Goal: Task Accomplishment & Management: Use online tool/utility

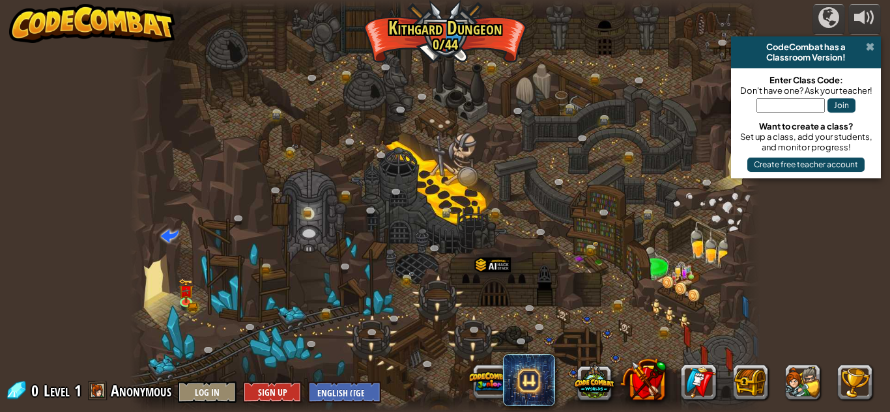
click at [871, 50] on span at bounding box center [870, 47] width 8 height 10
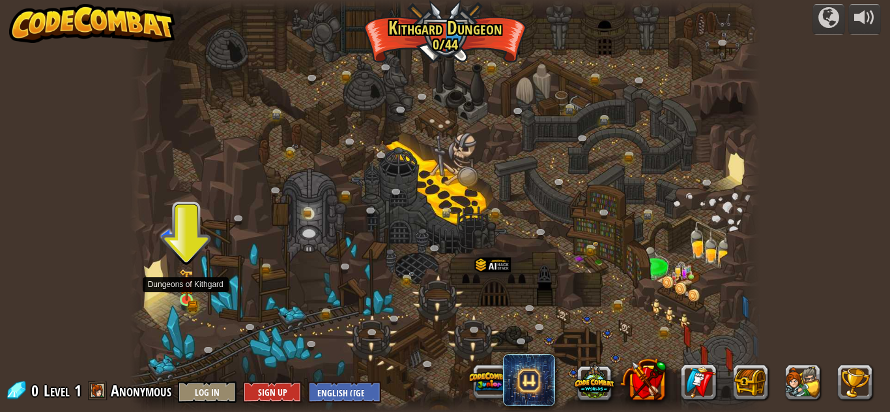
click at [192, 300] on img at bounding box center [186, 285] width 15 height 33
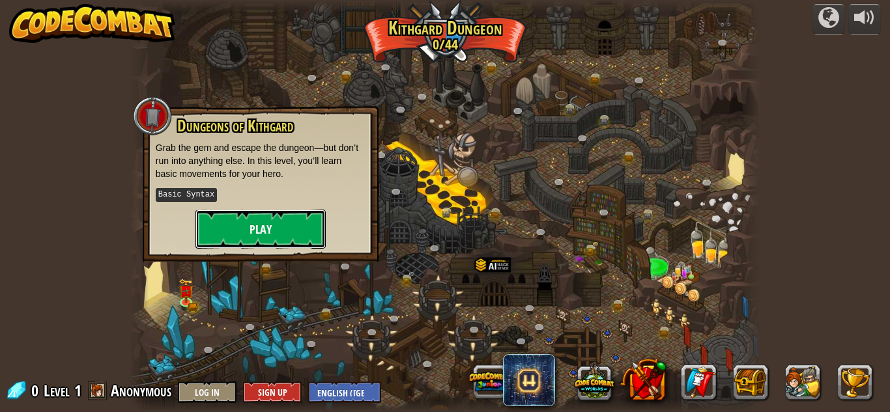
click at [279, 233] on button "Play" at bounding box center [260, 229] width 130 height 39
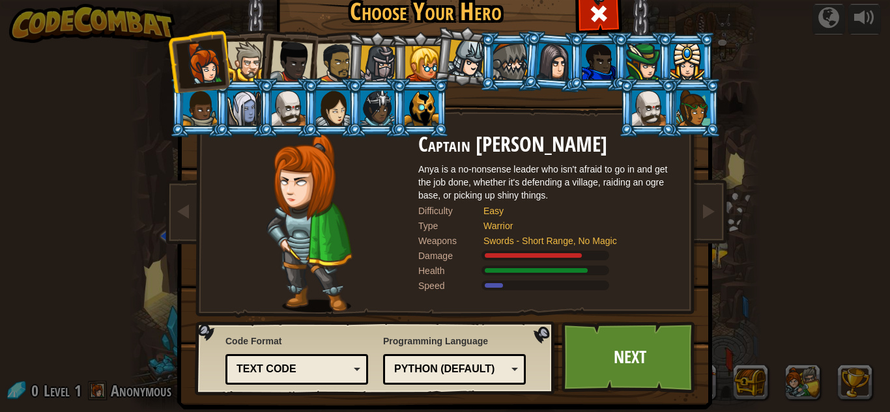
click at [368, 126] on li at bounding box center [376, 107] width 59 height 59
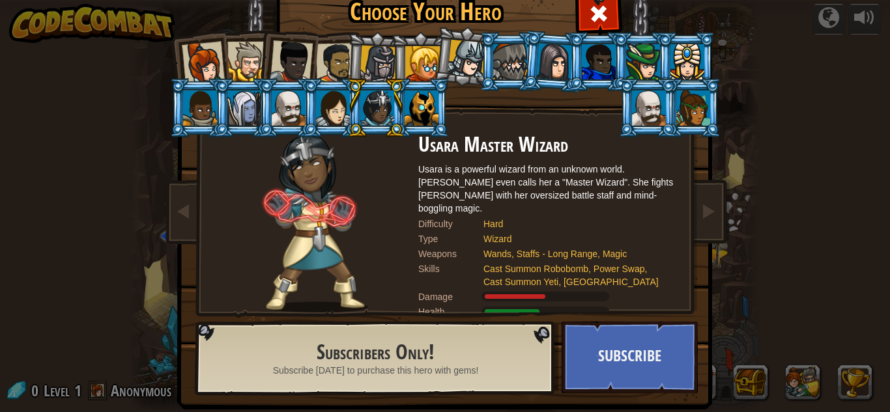
click at [429, 57] on div at bounding box center [422, 63] width 35 height 35
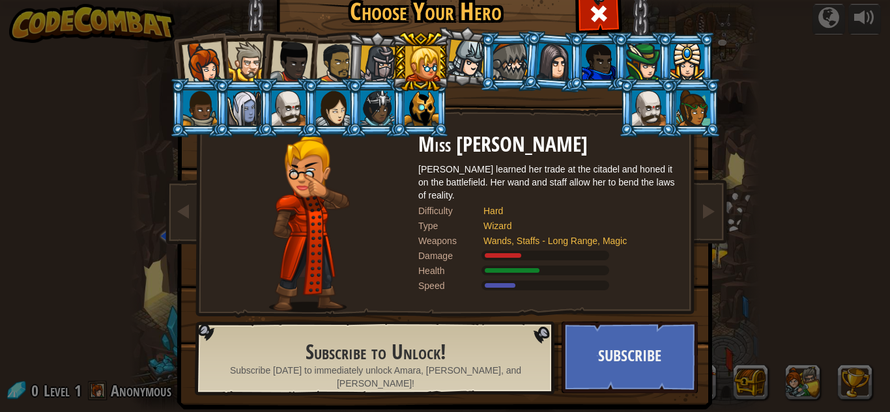
click at [324, 59] on div at bounding box center [336, 63] width 40 height 40
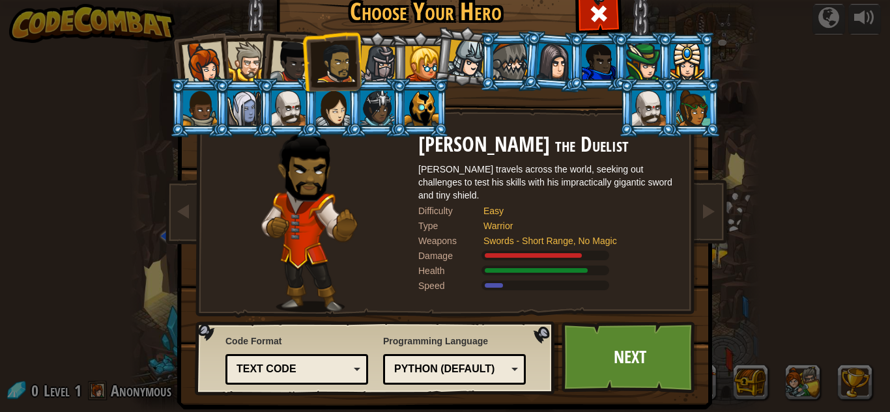
click at [197, 44] on div at bounding box center [203, 63] width 43 height 43
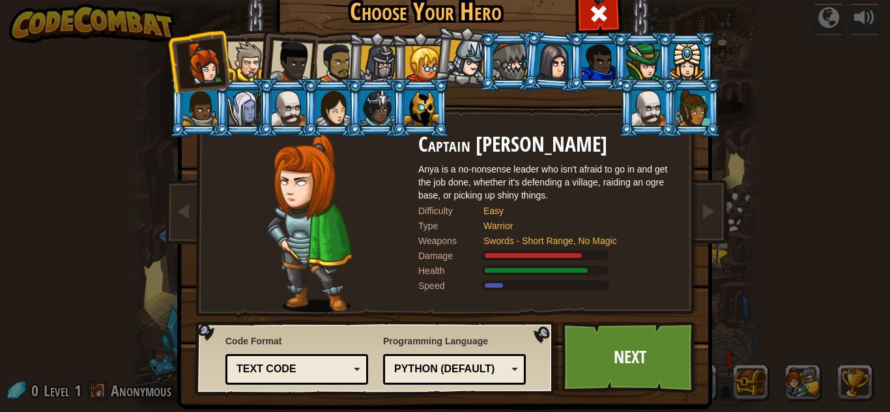
click at [305, 61] on div at bounding box center [291, 61] width 43 height 43
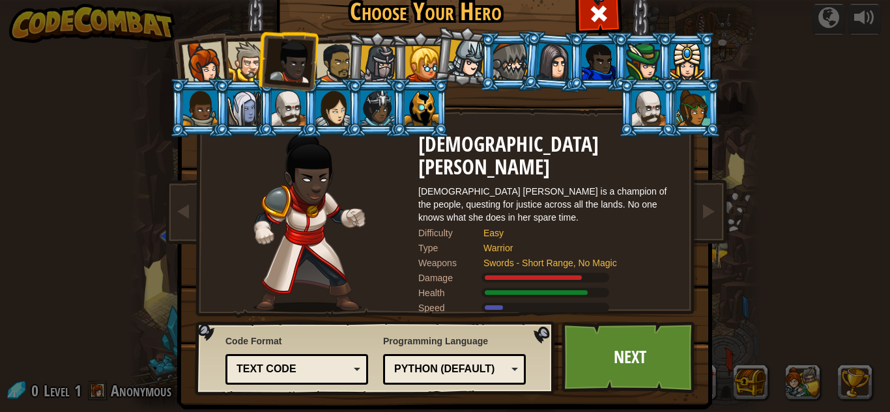
click at [326, 66] on div at bounding box center [336, 63] width 40 height 40
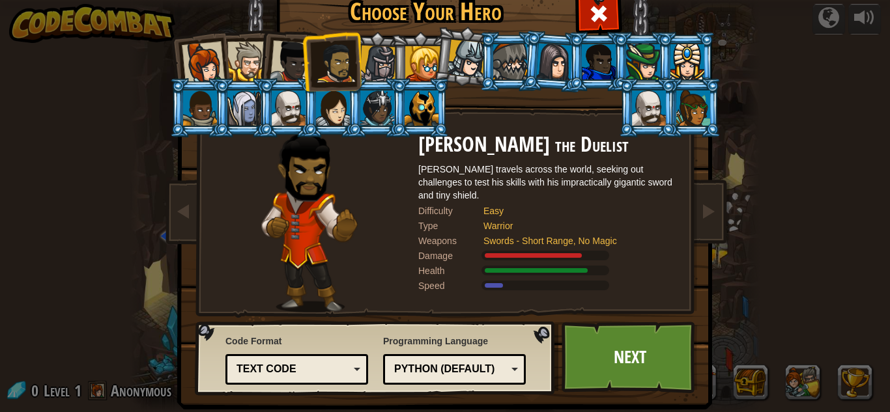
click at [245, 58] on div at bounding box center [247, 62] width 40 height 40
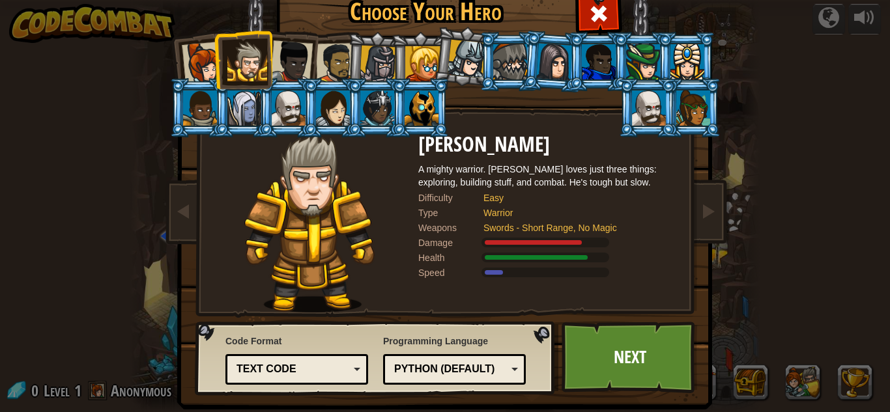
click at [175, 62] on li at bounding box center [199, 61] width 64 height 64
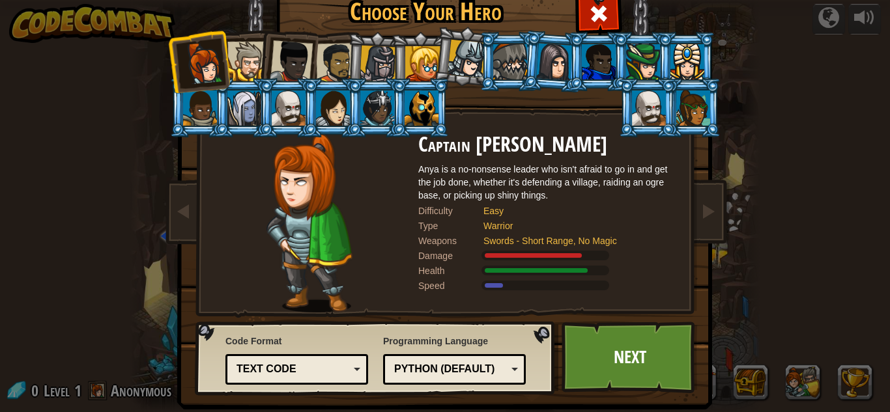
click at [252, 49] on div at bounding box center [247, 62] width 40 height 40
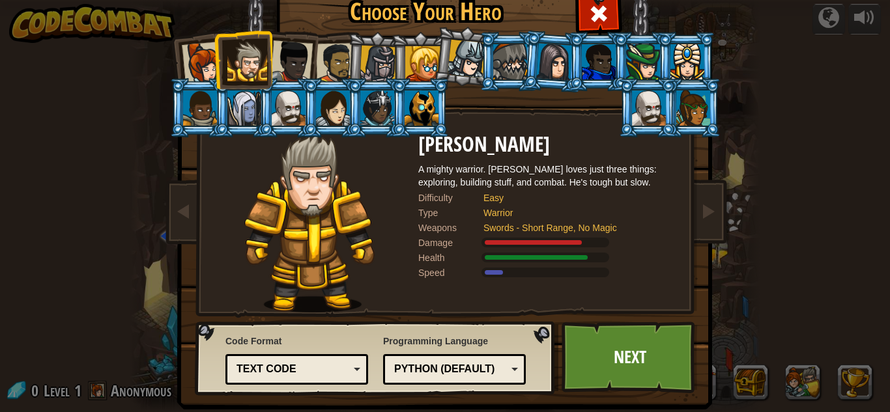
click at [287, 51] on div at bounding box center [291, 61] width 43 height 43
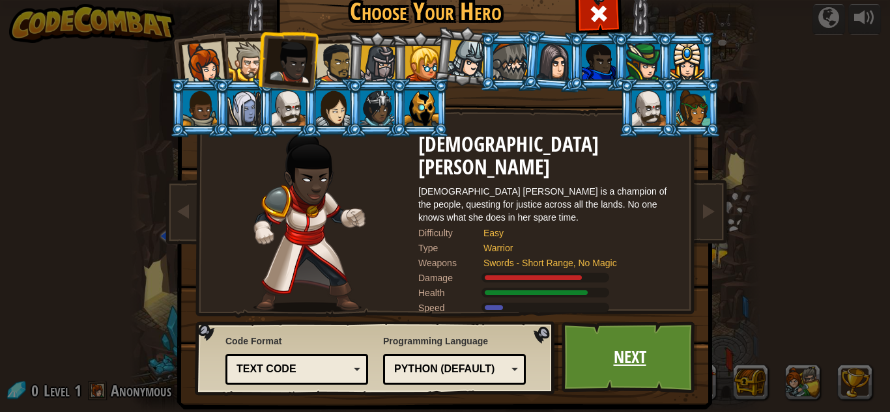
click at [596, 353] on link "Next" at bounding box center [630, 358] width 136 height 72
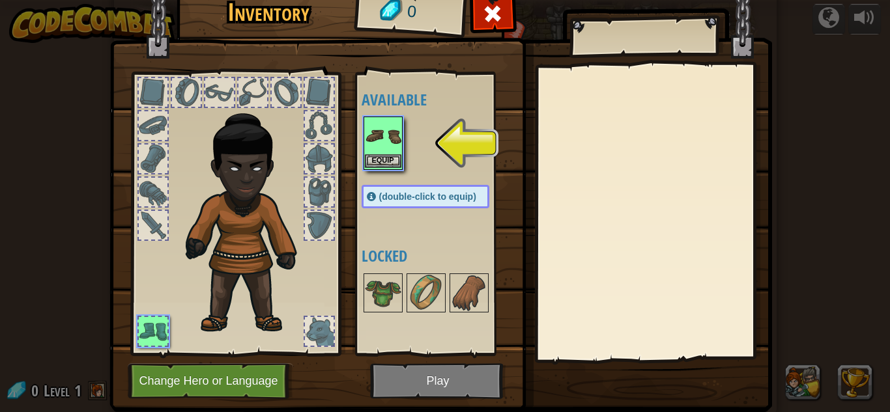
click at [399, 134] on img at bounding box center [383, 136] width 36 height 36
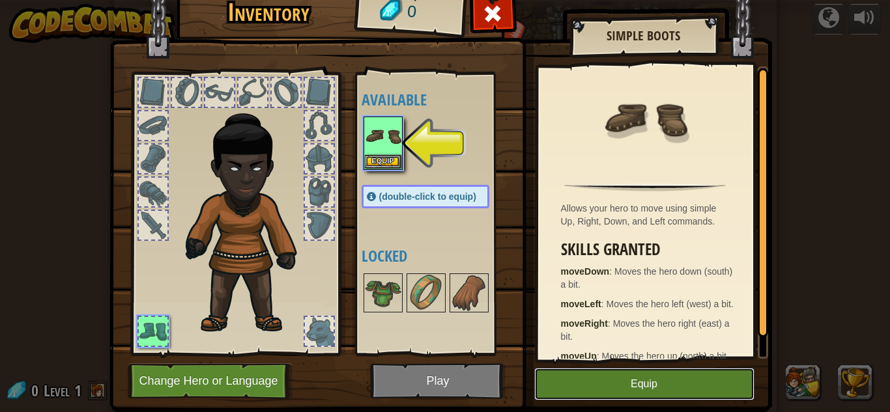
click at [621, 373] on button "Equip" at bounding box center [644, 384] width 220 height 33
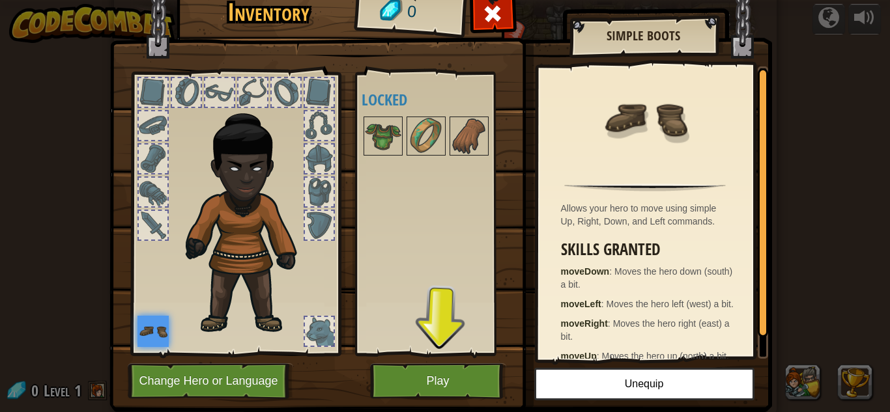
click at [470, 402] on img at bounding box center [440, 175] width 663 height 473
click at [455, 382] on button "Play" at bounding box center [438, 382] width 136 height 36
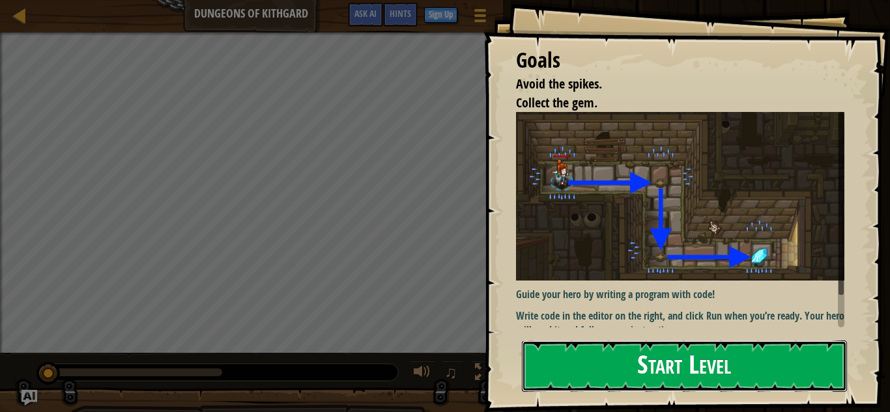
click at [562, 346] on button "Start Level" at bounding box center [684, 366] width 325 height 51
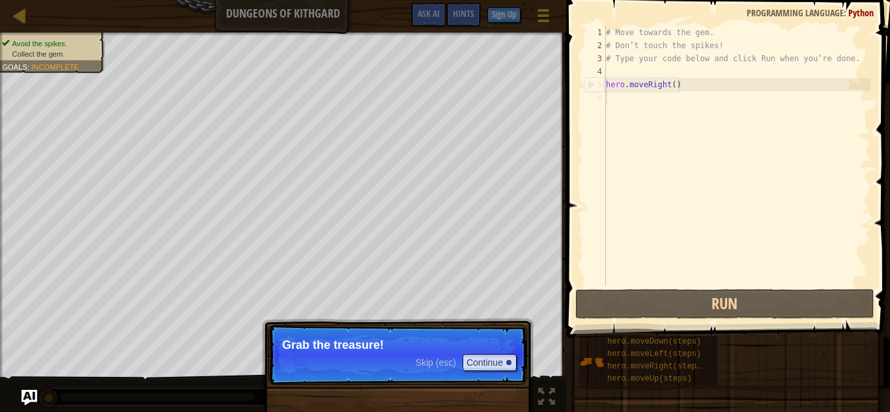
click at [333, 352] on p "Skip (esc) Continue Grab the treasure!" at bounding box center [397, 355] width 259 height 60
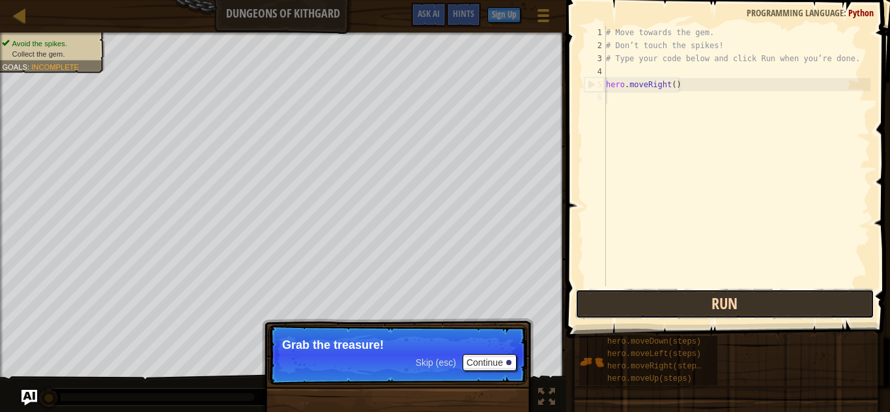
click at [668, 311] on button "Run" at bounding box center [724, 304] width 299 height 30
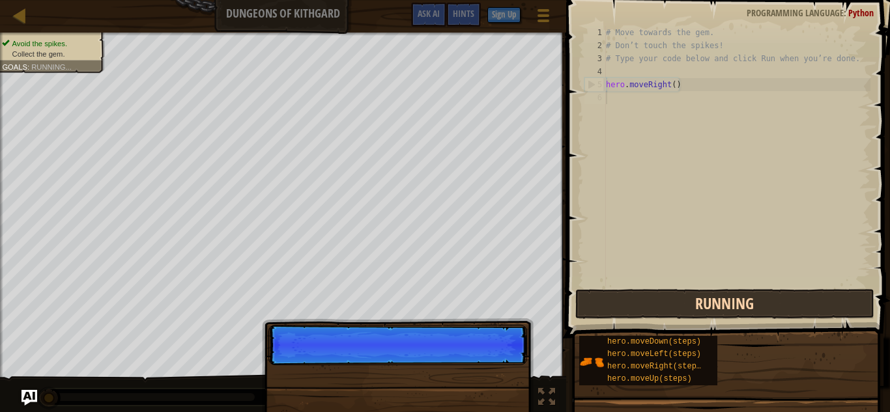
scroll to position [6, 0]
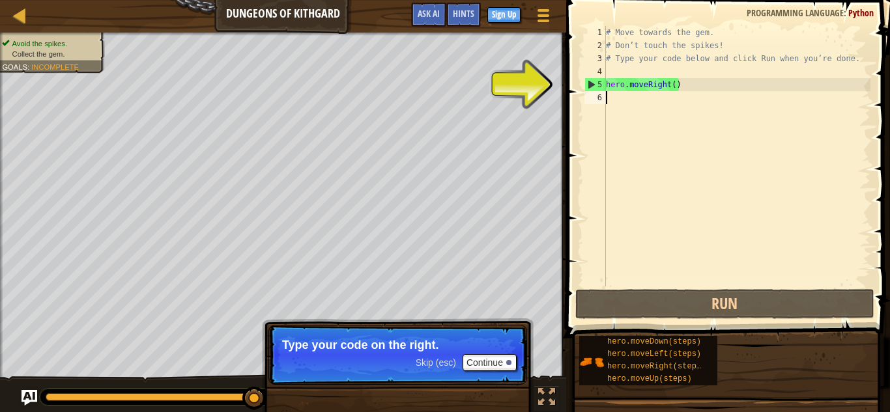
click at [592, 84] on div "5" at bounding box center [595, 84] width 21 height 13
type textarea "hero.moveRight()"
click at [621, 106] on div "# Move towards the gem. # Don’t touch the spikes! # Type your code below and cl…" at bounding box center [736, 169] width 267 height 287
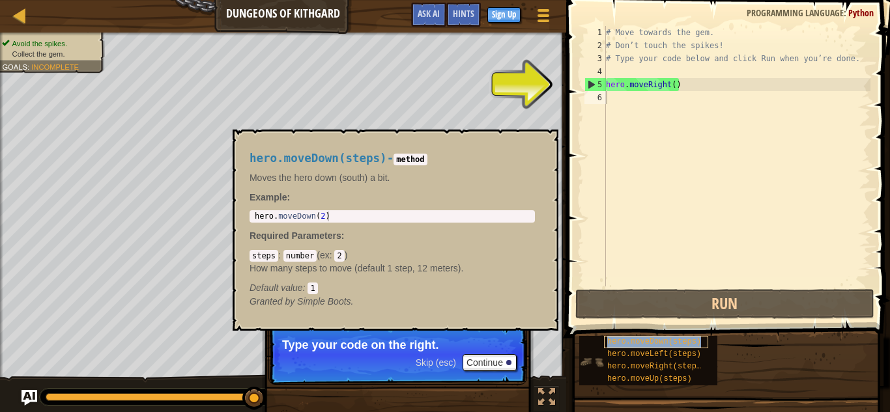
click at [651, 342] on span "hero.moveDown(steps)" at bounding box center [654, 341] width 94 height 9
click at [620, 338] on span "hero.moveDown(steps)" at bounding box center [654, 341] width 94 height 9
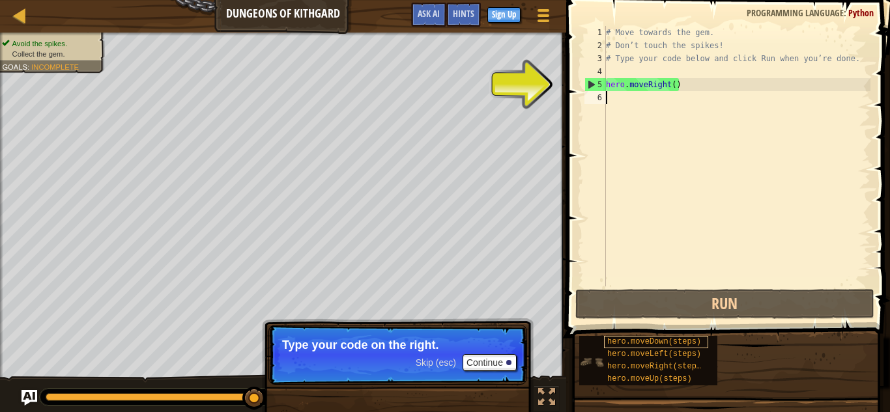
click at [618, 336] on div "hero.moveDown(steps)" at bounding box center [656, 342] width 104 height 12
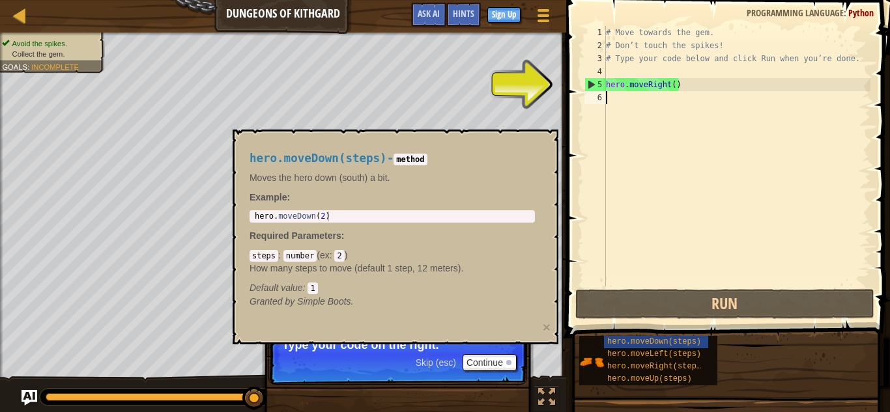
click at [342, 255] on code "2" at bounding box center [339, 256] width 10 height 12
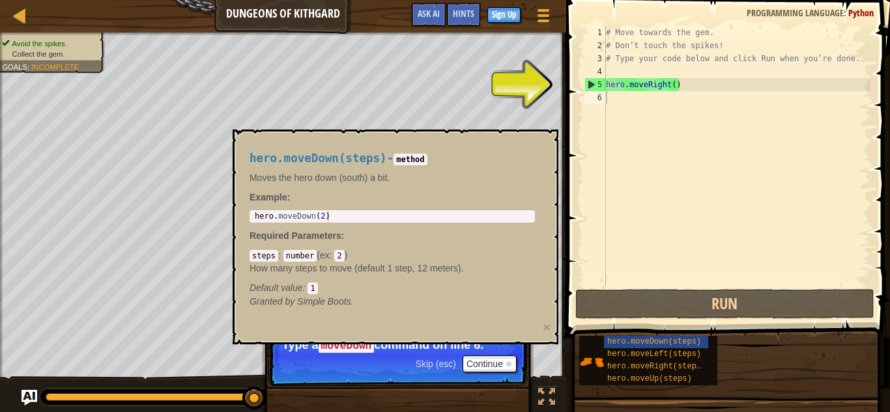
click at [625, 98] on div "# Move towards the gem. # Don’t touch the spikes! # Type your code below and cl…" at bounding box center [736, 169] width 267 height 287
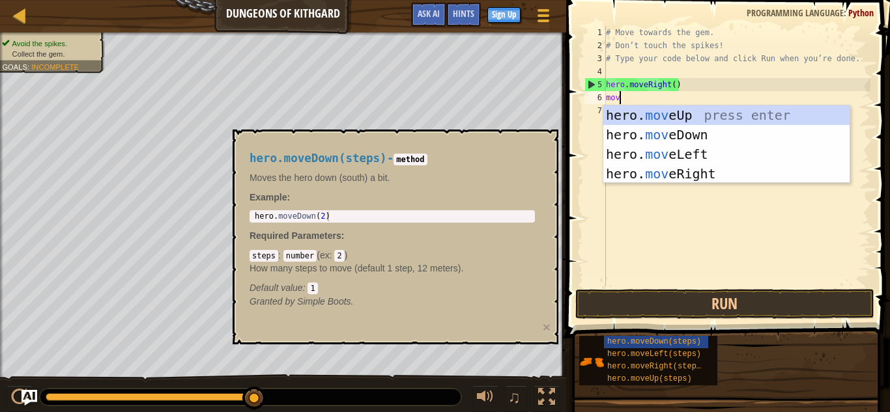
type textarea "move"
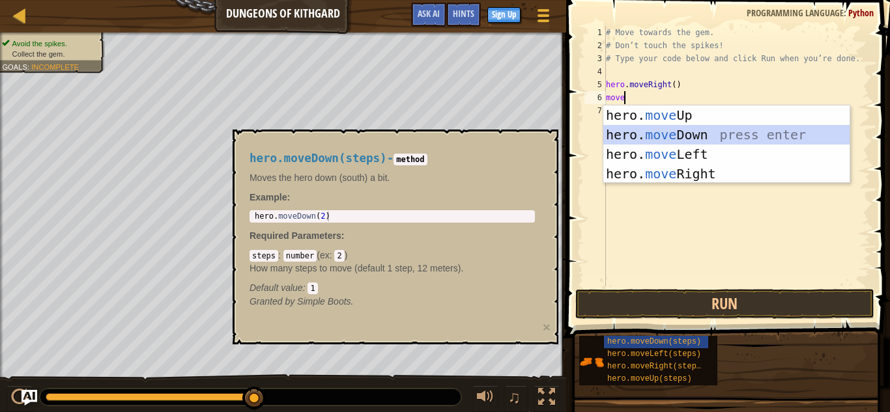
click at [688, 129] on div "hero. move Up press enter hero. move Down press enter hero. move Left press ent…" at bounding box center [726, 164] width 246 height 117
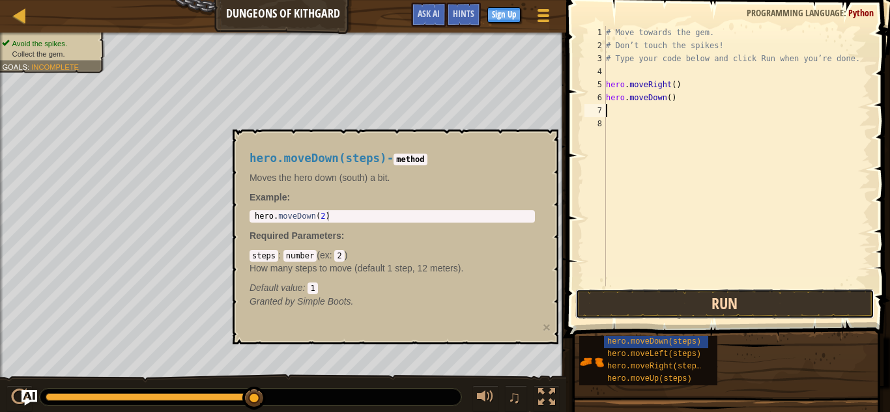
click at [673, 303] on button "Run" at bounding box center [724, 304] width 299 height 30
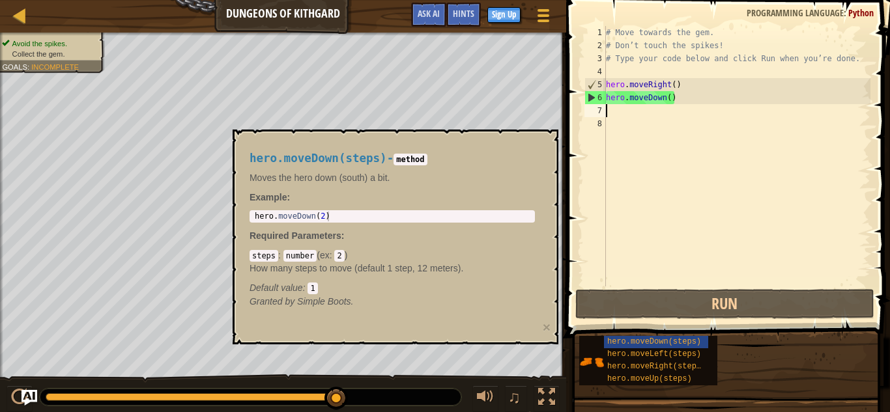
type textarea "hero.moveDown(2)"
click at [332, 219] on div "hero . moveDown ( 2 )" at bounding box center [392, 226] width 280 height 29
click at [634, 343] on span "hero.moveDown(steps)" at bounding box center [654, 341] width 94 height 9
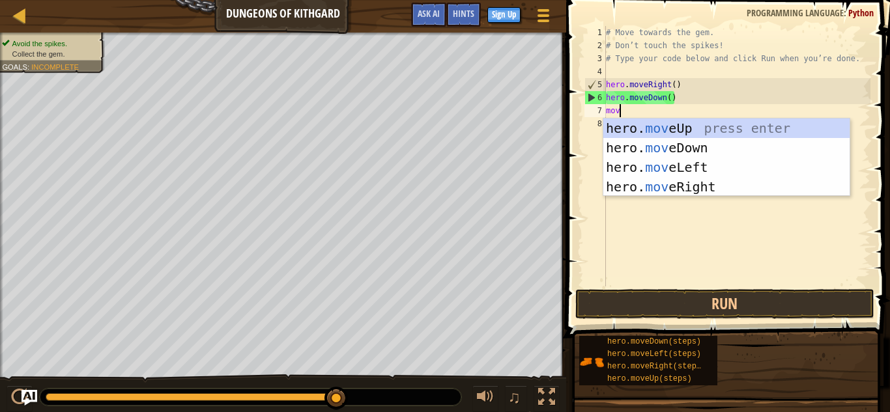
type textarea "move"
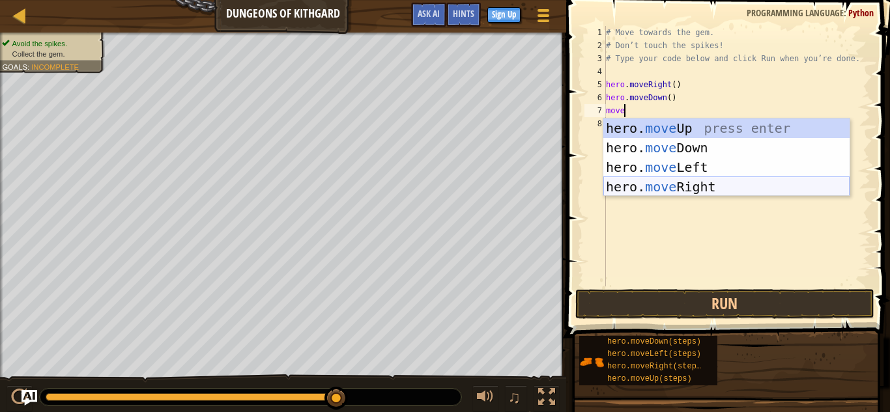
click at [681, 192] on div "hero. move Up press enter hero. move Down press enter hero. move Left press ent…" at bounding box center [726, 177] width 246 height 117
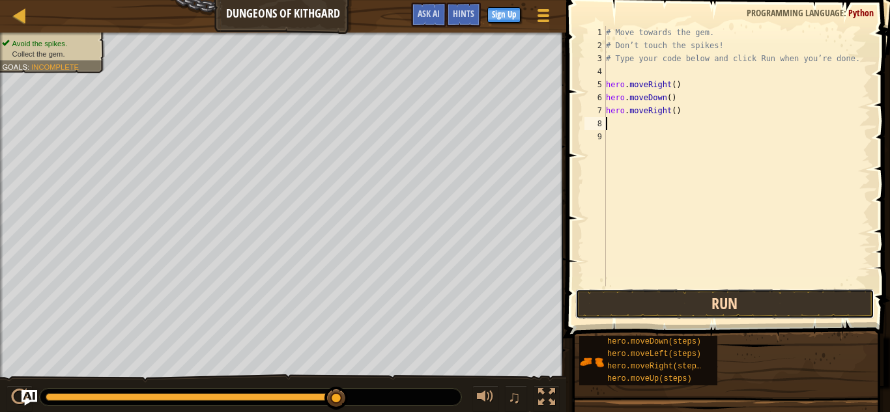
click at [692, 302] on button "Run" at bounding box center [724, 304] width 299 height 30
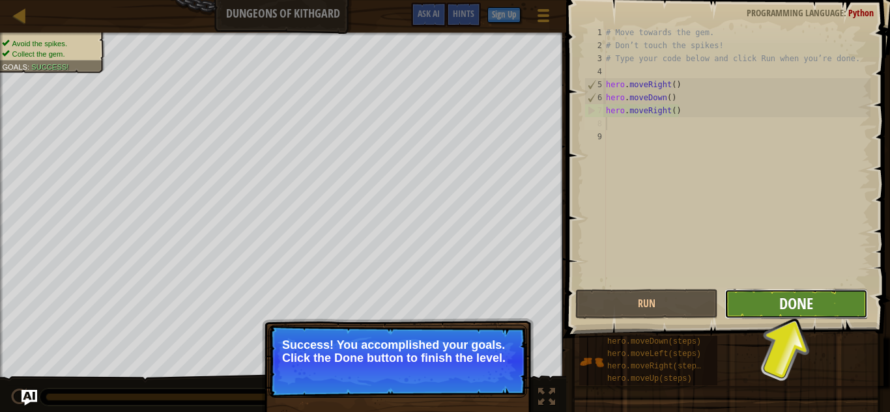
click at [780, 313] on span "Done" at bounding box center [796, 303] width 34 height 21
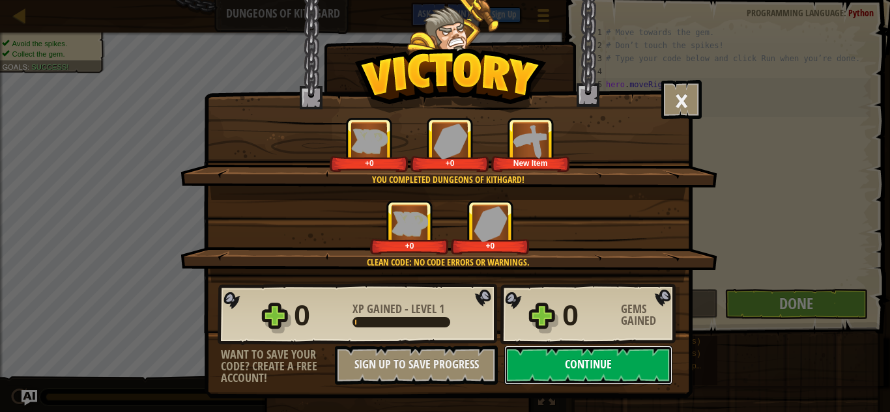
click at [549, 372] on button "Continue" at bounding box center [588, 365] width 168 height 39
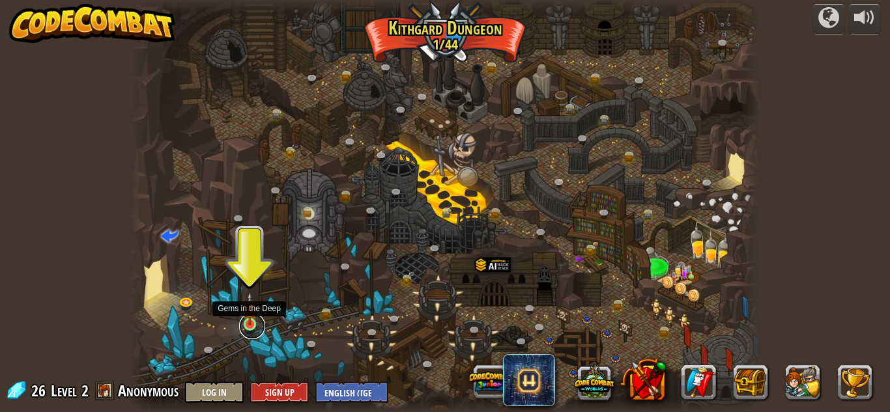
click at [243, 329] on link at bounding box center [252, 326] width 26 height 26
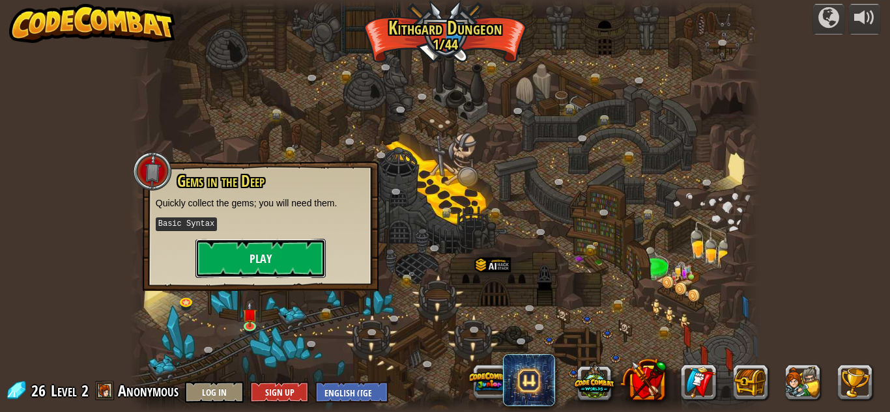
click at [280, 249] on button "Play" at bounding box center [260, 258] width 130 height 39
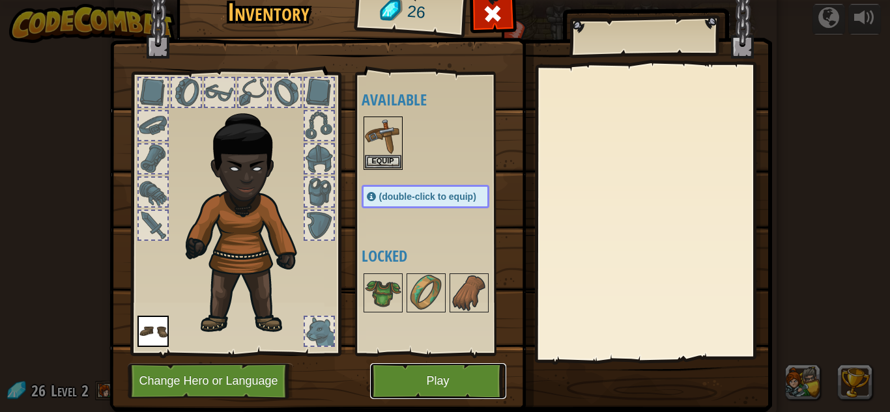
click at [410, 378] on button "Play" at bounding box center [438, 382] width 136 height 36
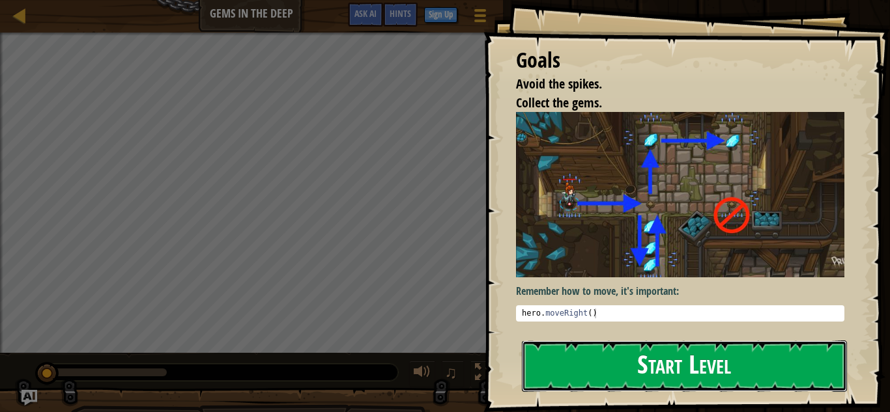
click at [627, 358] on button "Start Level" at bounding box center [684, 366] width 325 height 51
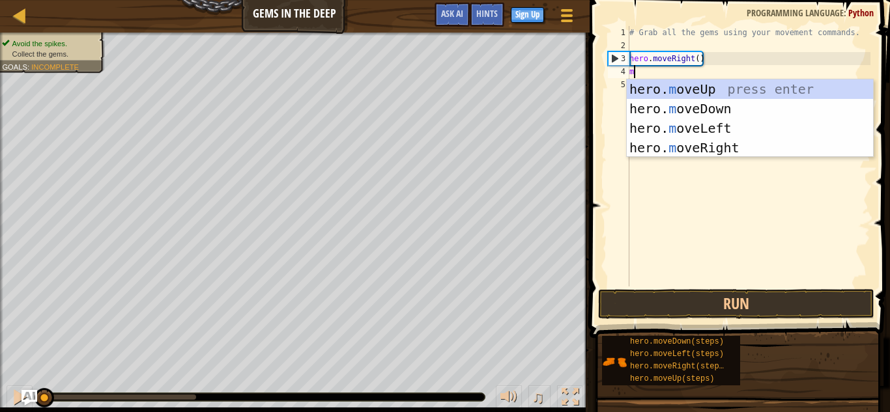
scroll to position [6, 1]
type textarea "mv"
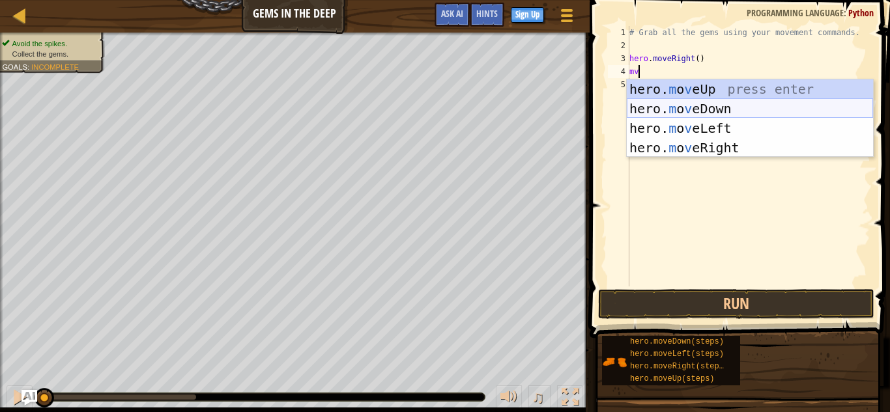
click at [713, 109] on div "hero. m o v eUp press enter hero. m o v eDown press enter hero. m o v eLeft pre…" at bounding box center [750, 137] width 246 height 117
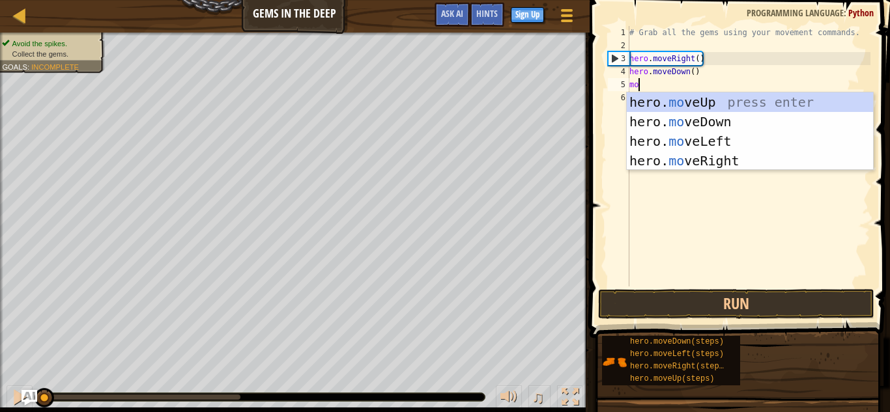
type textarea "mo"
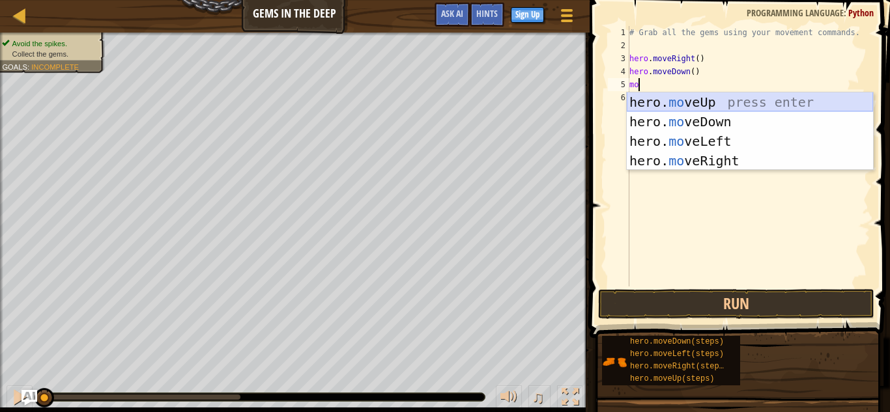
click at [737, 100] on div "hero. mo veUp press enter hero. mo veDown press enter hero. mo veLeft press ent…" at bounding box center [750, 151] width 246 height 117
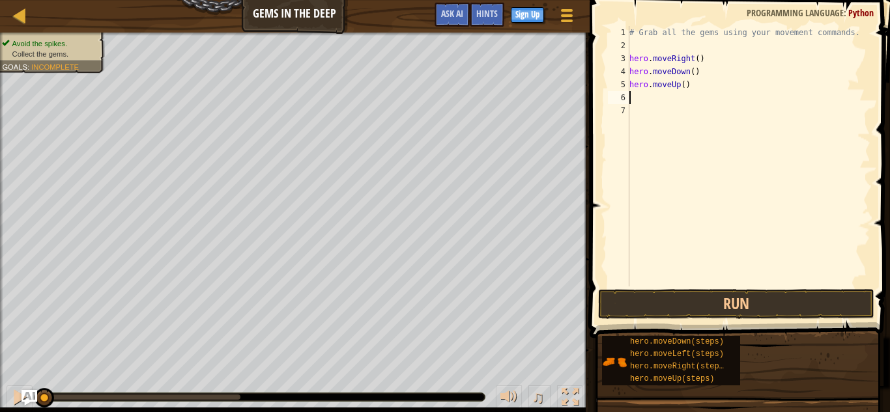
click at [713, 103] on div "# Grab all the gems using your movement commands. hero . moveRight ( ) hero . m…" at bounding box center [749, 169] width 244 height 287
type textarea "mo"
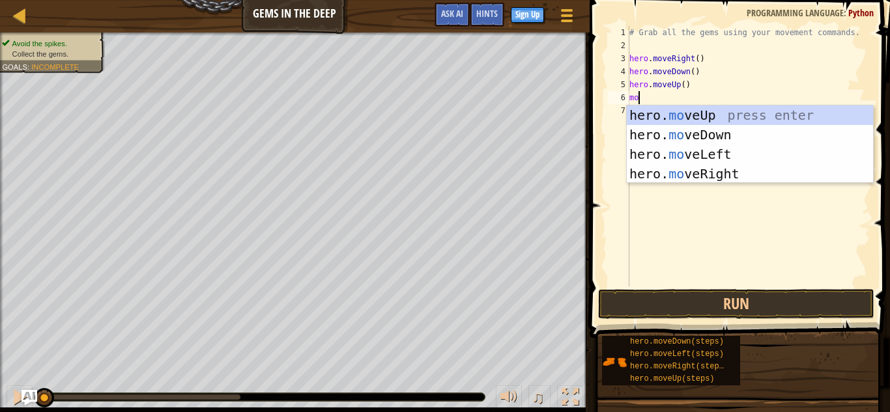
scroll to position [6, 1]
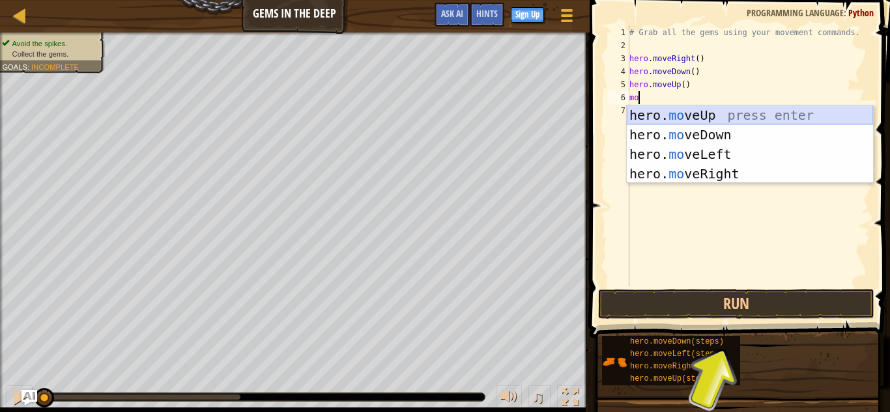
click at [709, 111] on div "hero. mo veUp press enter hero. mo veDown press enter hero. mo veLeft press ent…" at bounding box center [750, 164] width 246 height 117
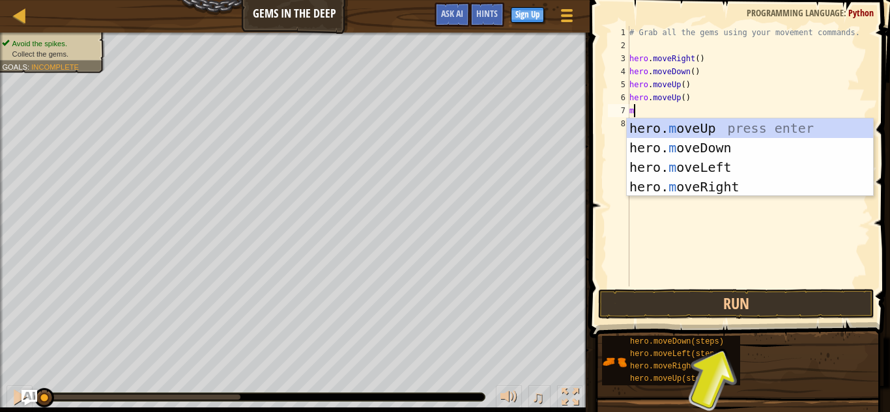
type textarea "mo"
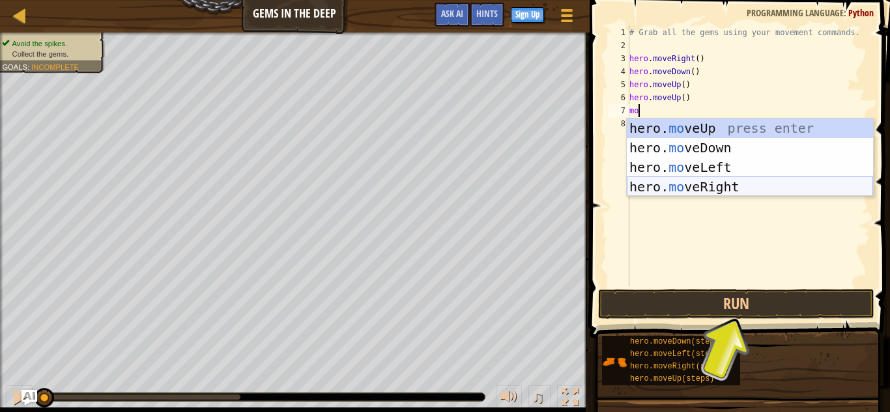
click at [706, 188] on div "hero. mo veUp press enter hero. mo veDown press enter hero. mo veLeft press ent…" at bounding box center [750, 177] width 246 height 117
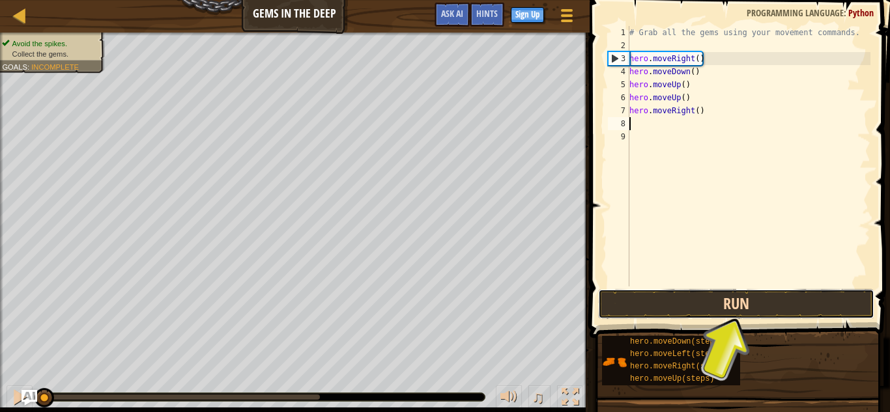
click at [655, 302] on button "Run" at bounding box center [736, 304] width 276 height 30
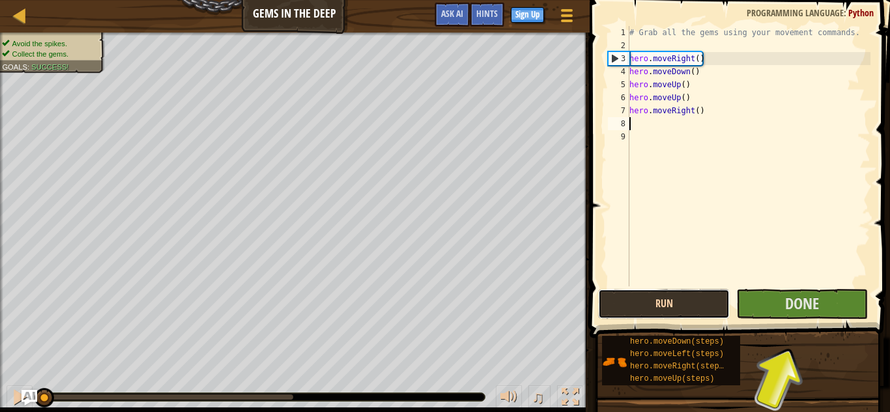
click at [650, 301] on button "Run" at bounding box center [664, 304] width 132 height 30
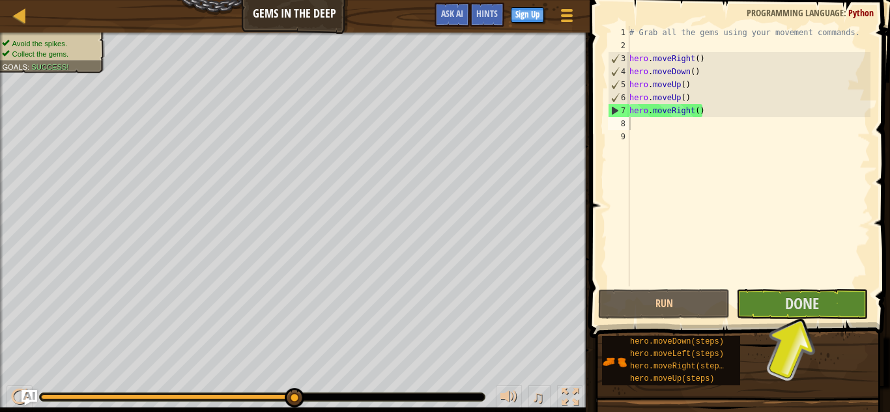
click at [735, 313] on div "Run Submit Done" at bounding box center [736, 304] width 276 height 30
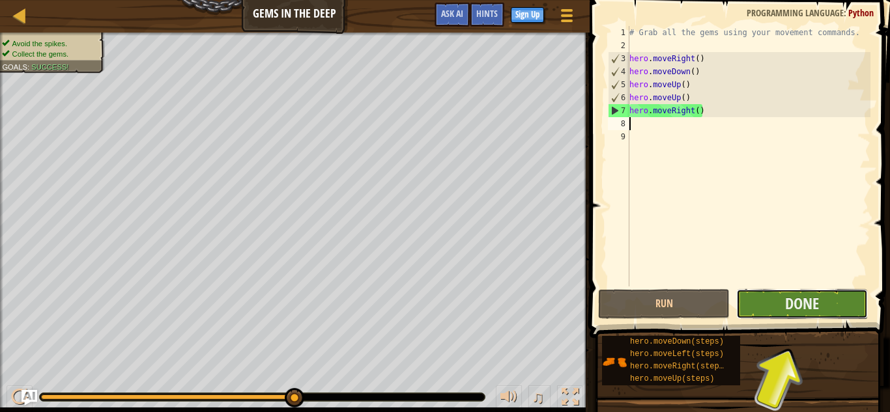
click at [751, 312] on button "Done" at bounding box center [802, 304] width 132 height 30
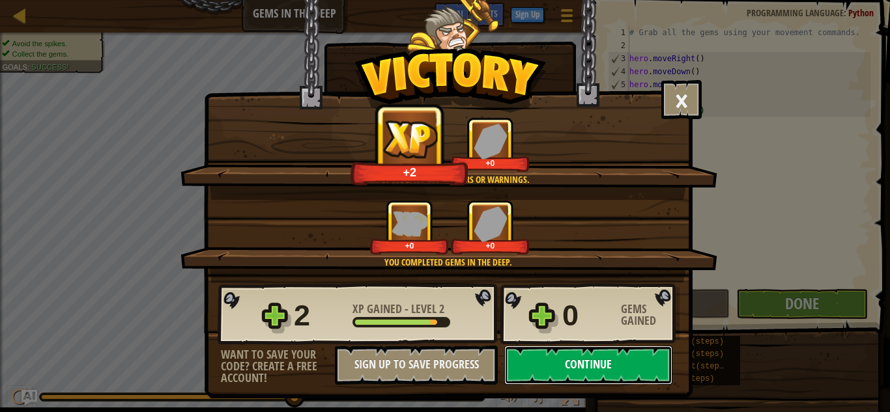
click at [554, 362] on button "Continue" at bounding box center [588, 365] width 168 height 39
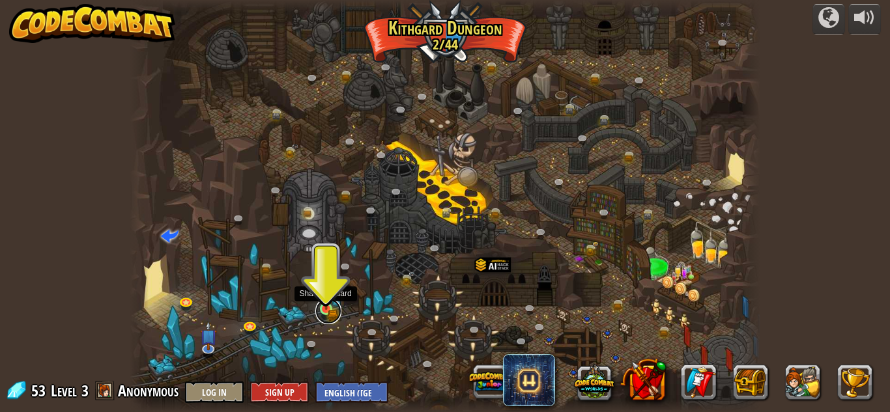
click at [324, 311] on link at bounding box center [328, 311] width 26 height 26
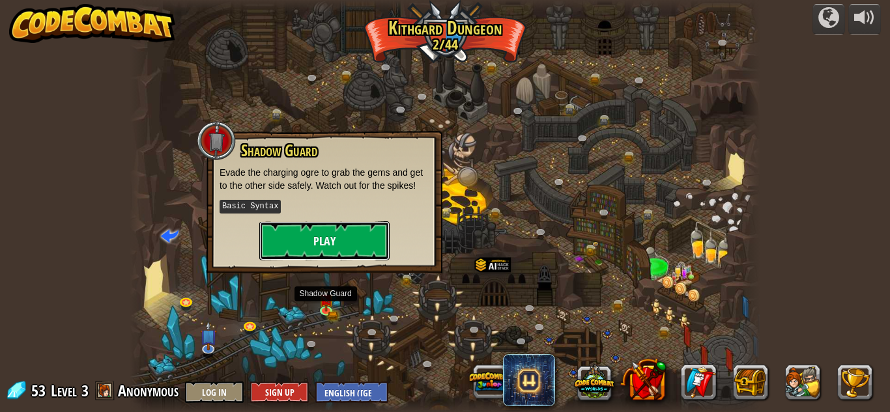
click at [313, 257] on button "Play" at bounding box center [324, 240] width 130 height 39
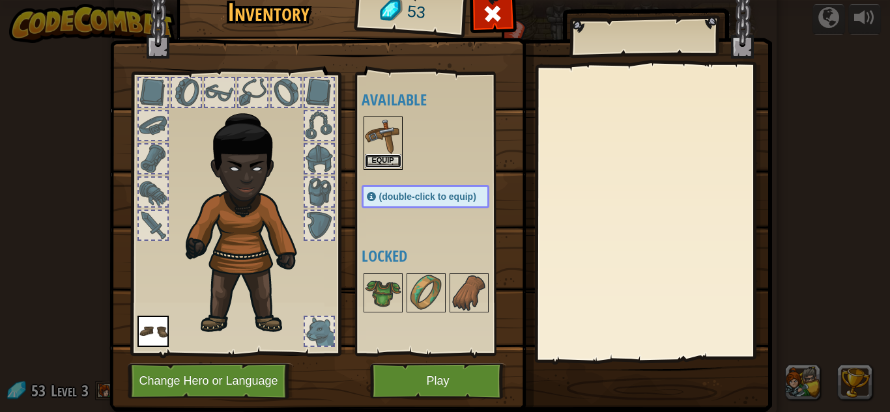
click at [376, 157] on button "Equip" at bounding box center [383, 161] width 36 height 14
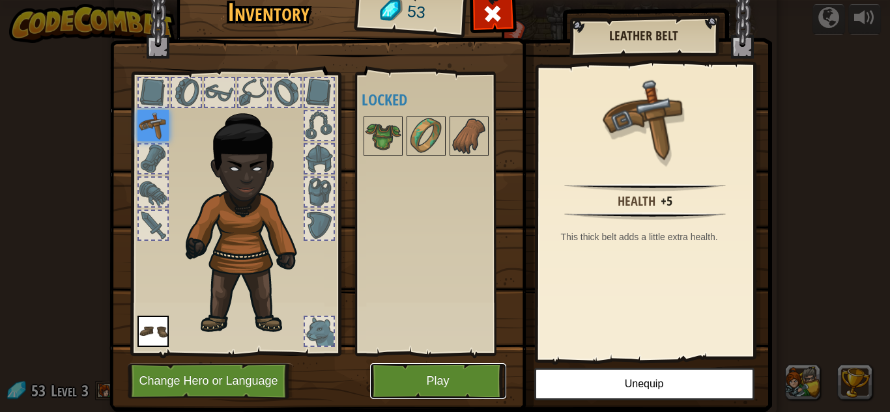
click at [391, 373] on button "Play" at bounding box center [438, 382] width 136 height 36
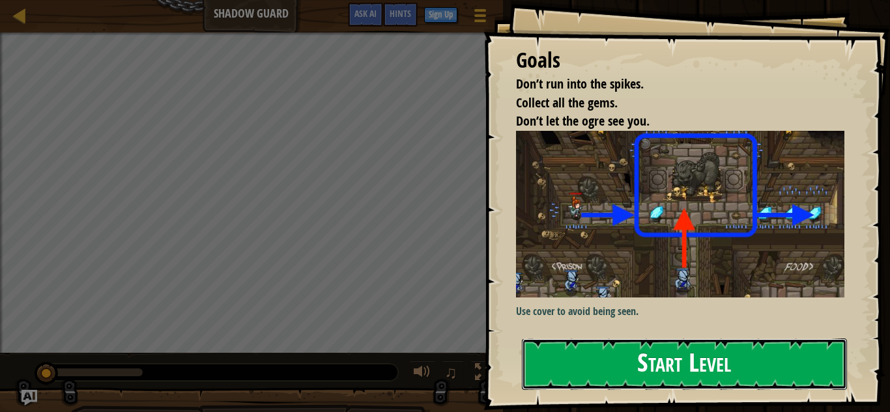
click at [650, 369] on button "Start Level" at bounding box center [684, 364] width 325 height 51
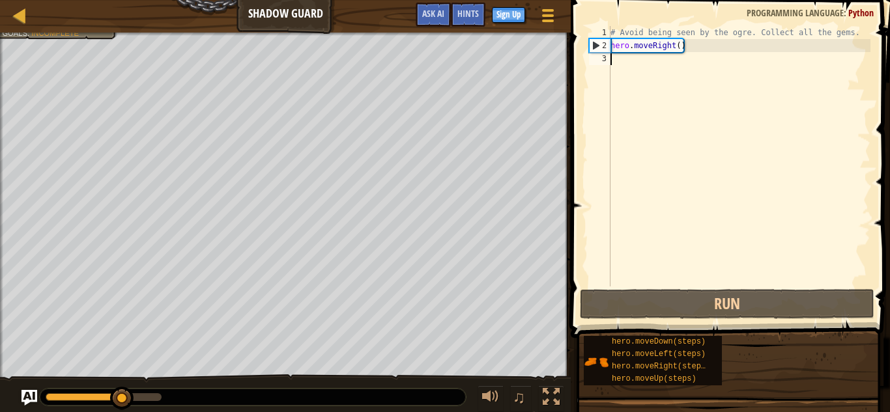
type textarea "mo"
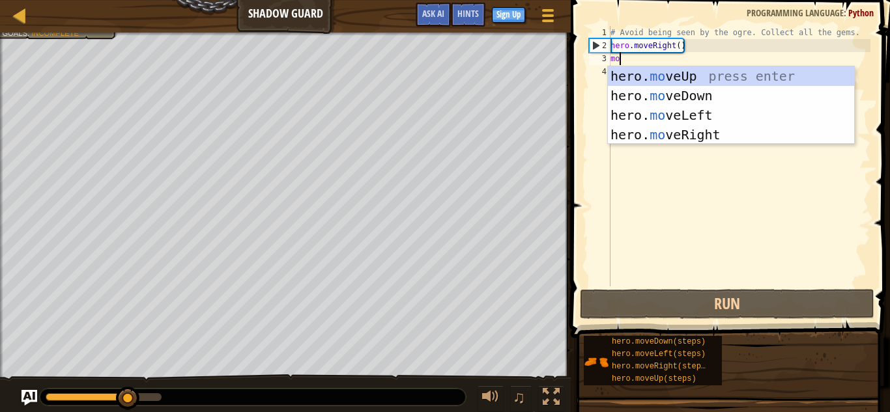
scroll to position [6, 1]
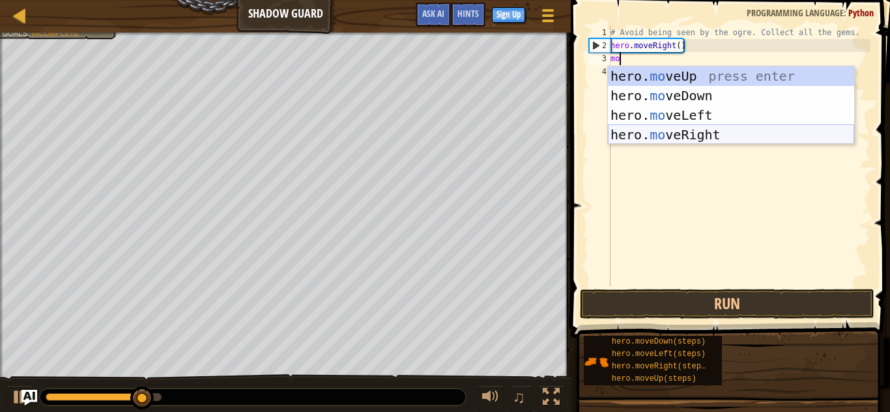
click at [693, 134] on div "hero. mo veUp press enter hero. mo veDown press enter hero. mo veLeft press ent…" at bounding box center [731, 124] width 246 height 117
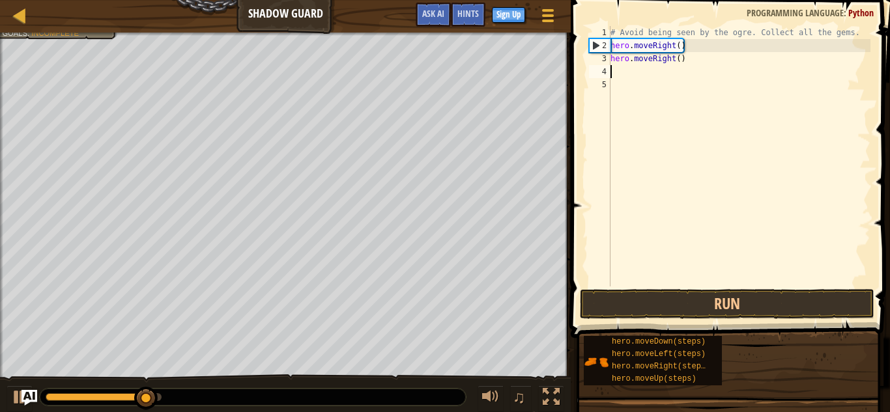
scroll to position [6, 0]
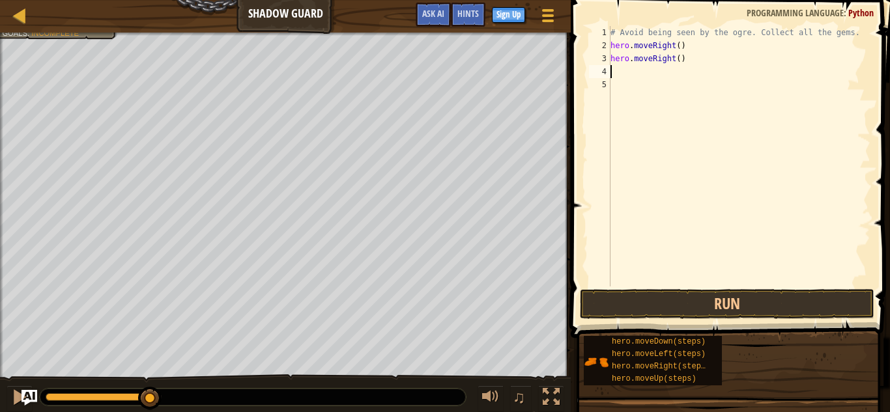
type textarea "mo"
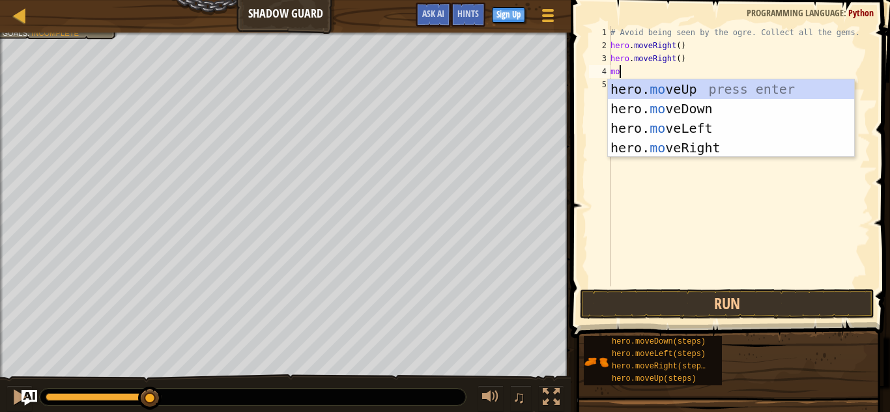
scroll to position [6, 1]
click at [679, 150] on div "hero. mo veUp press enter hero. mo veDown press enter hero. mo veLeft press ent…" at bounding box center [731, 137] width 246 height 117
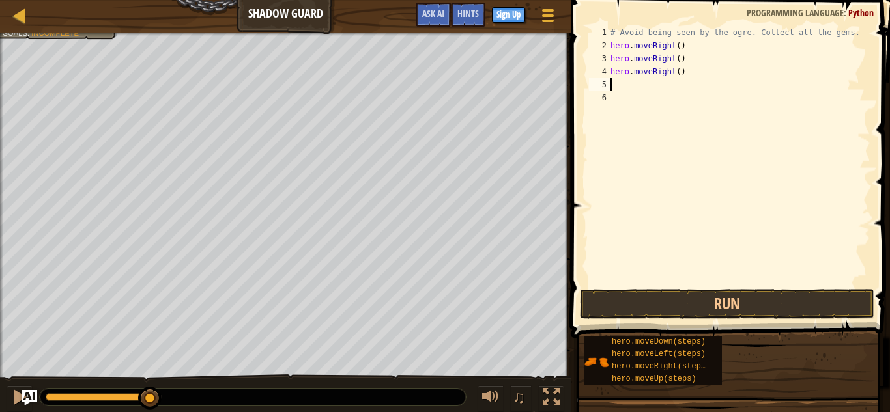
scroll to position [6, 0]
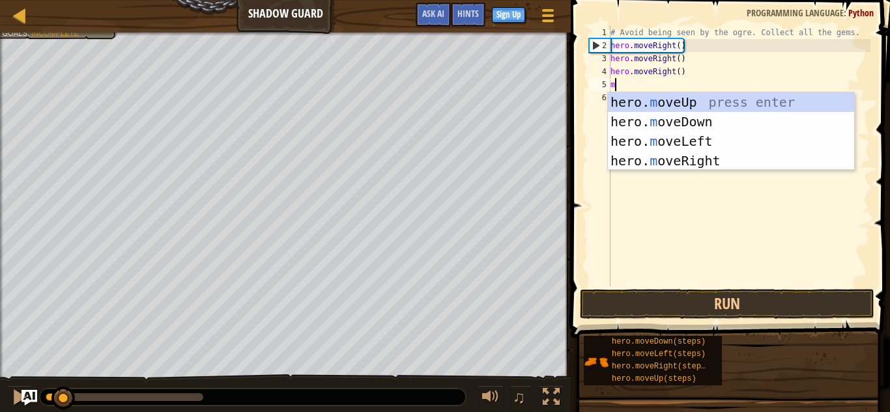
type textarea "mo"
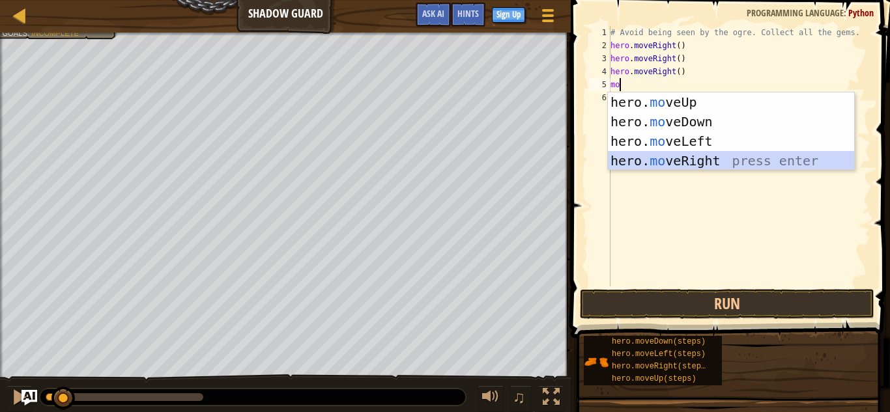
click at [620, 164] on div "hero. mo veUp press enter hero. mo veDown press enter hero. mo veLeft press ent…" at bounding box center [731, 151] width 246 height 117
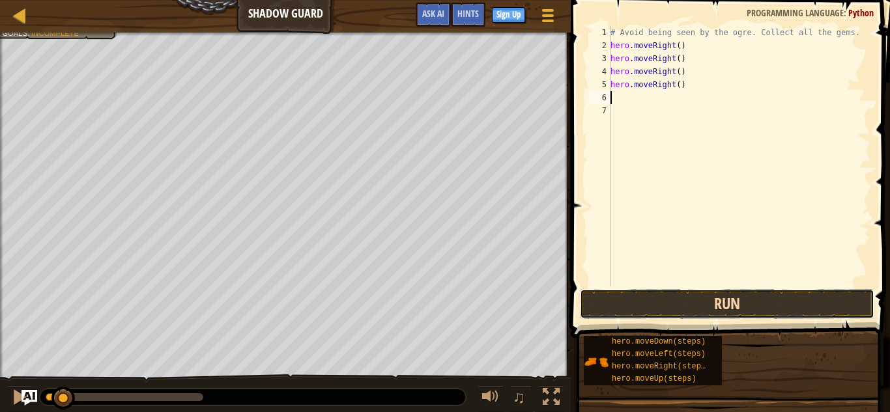
click at [643, 300] on button "Run" at bounding box center [727, 304] width 294 height 30
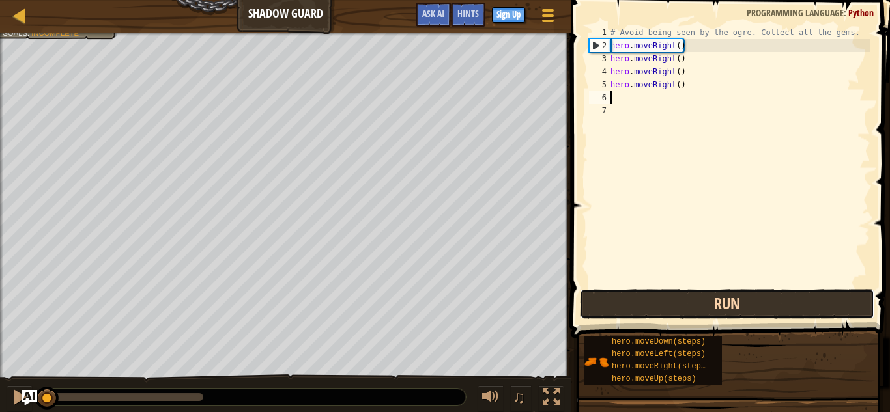
click at [615, 308] on button "Run" at bounding box center [727, 304] width 294 height 30
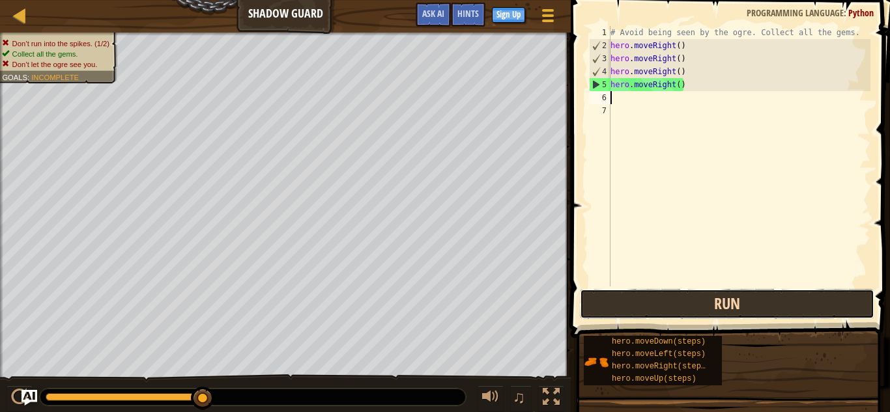
click at [643, 303] on button "Run" at bounding box center [727, 304] width 294 height 30
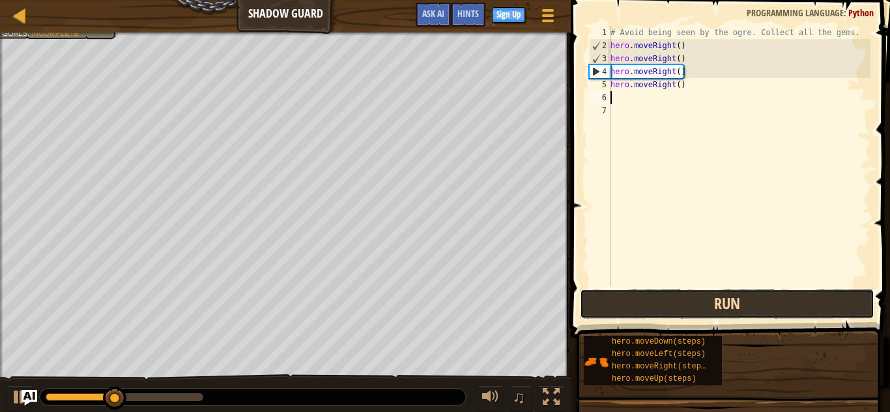
click at [648, 306] on button "Run" at bounding box center [727, 304] width 294 height 30
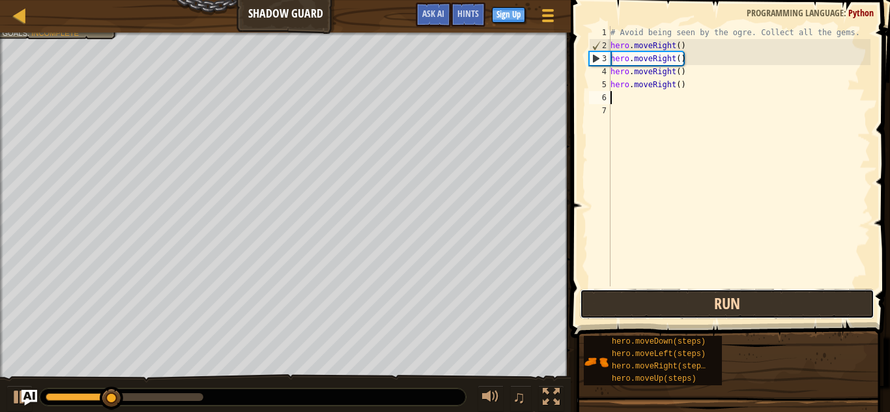
click at [633, 309] on button "Run" at bounding box center [727, 304] width 294 height 30
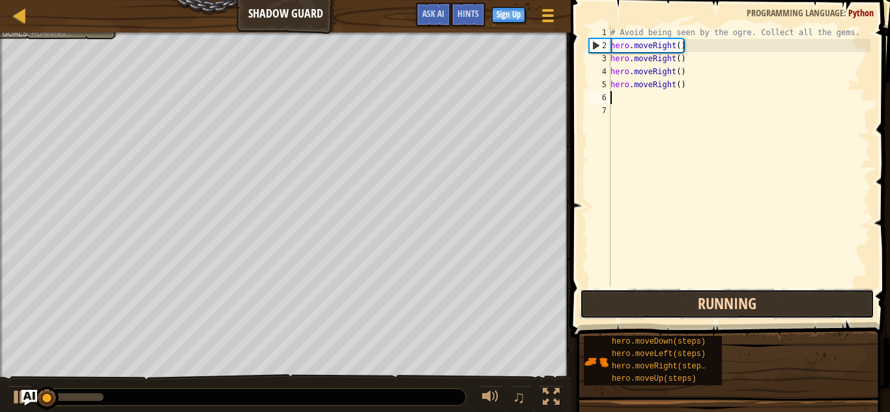
click at [634, 309] on button "Running" at bounding box center [727, 304] width 294 height 30
click at [633, 309] on button "Running" at bounding box center [727, 304] width 294 height 30
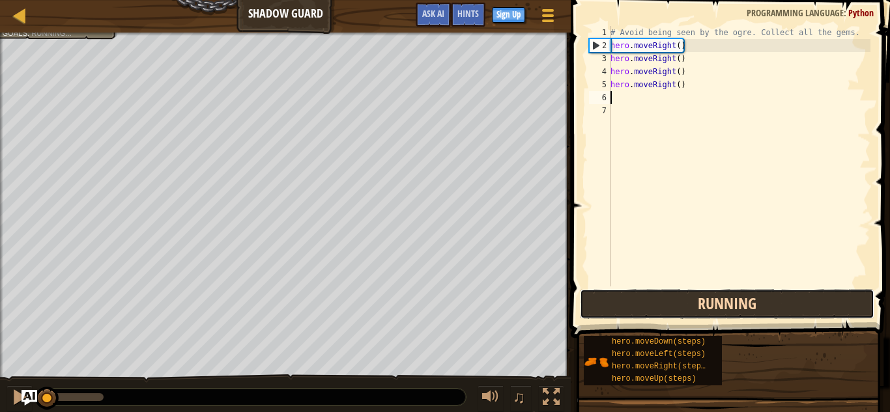
click at [633, 309] on button "Running" at bounding box center [727, 304] width 294 height 30
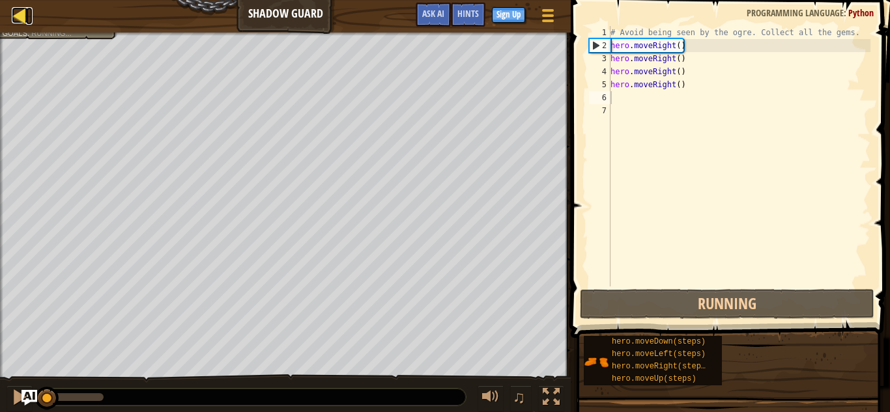
click at [25, 7] on div at bounding box center [20, 15] width 16 height 16
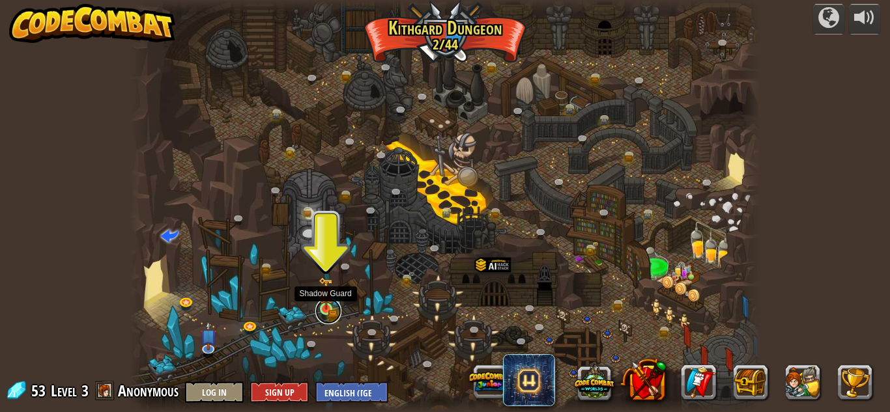
click at [326, 311] on link at bounding box center [328, 311] width 26 height 26
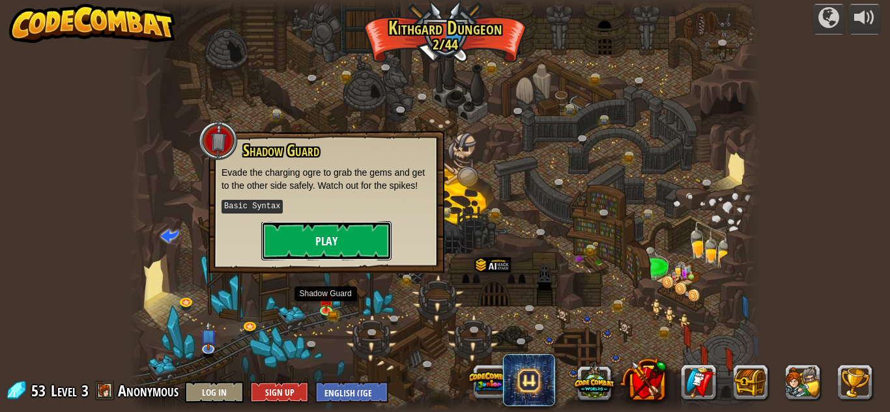
click at [296, 246] on button "Play" at bounding box center [326, 240] width 130 height 39
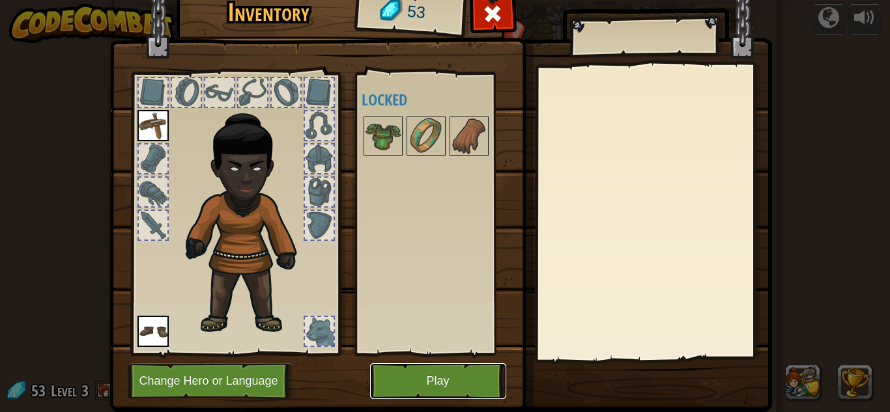
click at [402, 390] on button "Play" at bounding box center [438, 382] width 136 height 36
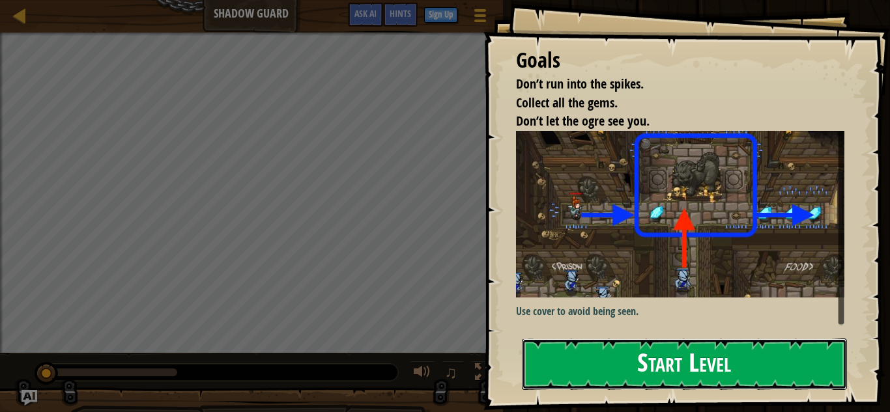
click at [571, 364] on button "Start Level" at bounding box center [684, 364] width 325 height 51
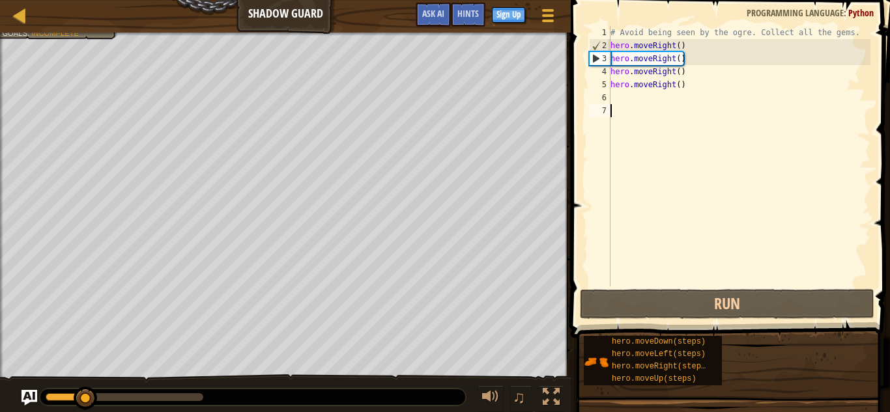
click at [684, 85] on div "# Avoid being seen by the ogre. Collect all the gems. hero . moveRight ( ) hero…" at bounding box center [739, 169] width 263 height 287
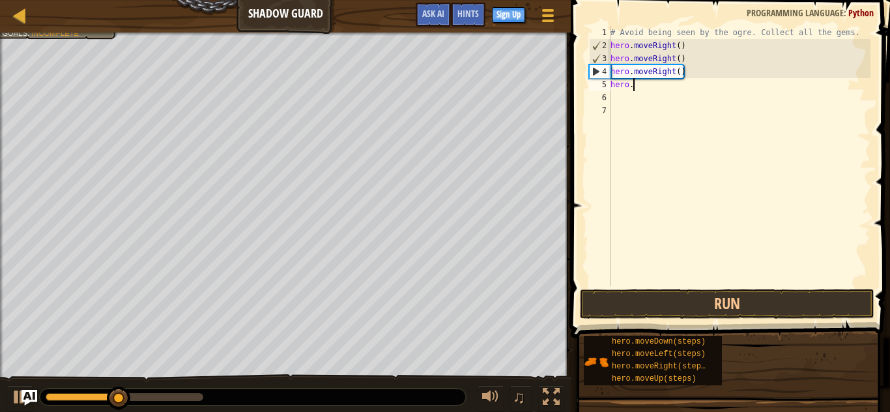
type textarea "h"
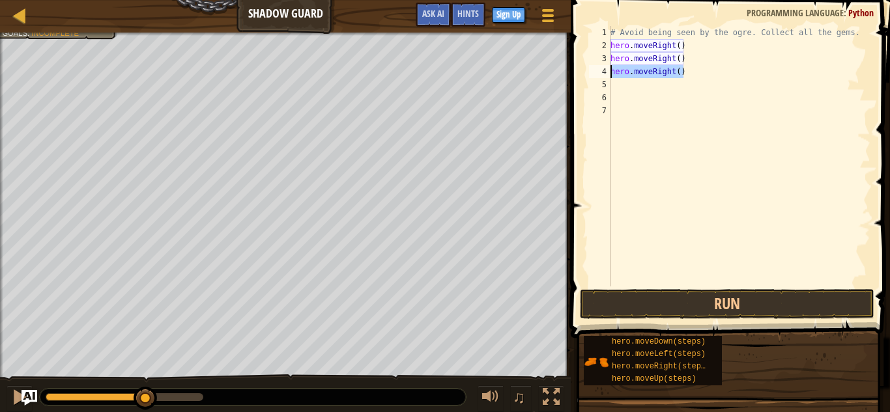
drag, startPoint x: 690, startPoint y: 70, endPoint x: 603, endPoint y: 70, distance: 86.6
click at [603, 70] on div "1 2 3 4 5 6 7 # Avoid being seen by the ogre. Collect all the gems. hero . move…" at bounding box center [728, 156] width 284 height 261
type textarea "hero.moveRight()"
click at [696, 63] on div "# Avoid being seen by the ogre. Collect all the gems. hero . moveRight ( ) hero…" at bounding box center [739, 169] width 263 height 287
type textarea "hero.moveRight()"
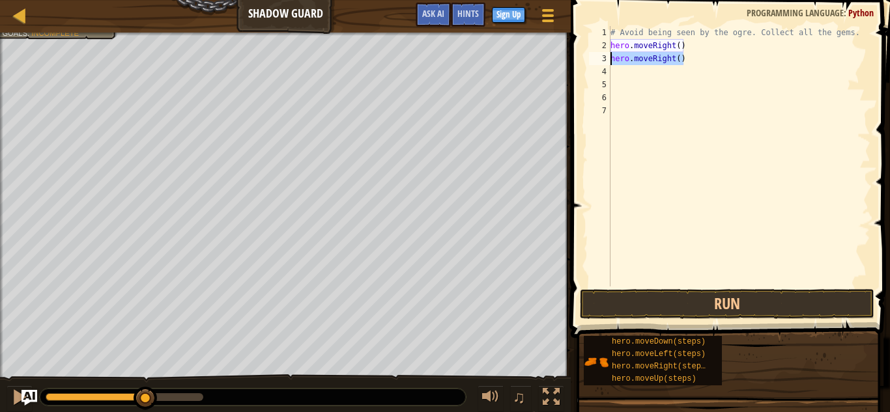
drag, startPoint x: 696, startPoint y: 63, endPoint x: 600, endPoint y: 57, distance: 95.9
click at [600, 57] on div "hero.moveRight() 1 2 3 4 5 6 7 # Avoid being seen by the ogre. Collect all the …" at bounding box center [728, 156] width 284 height 261
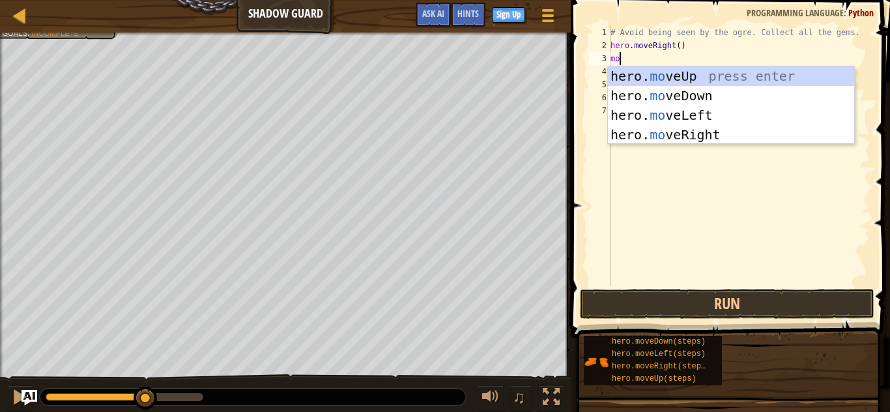
type textarea "mov"
click at [708, 78] on div "hero. mov eUp press enter hero. mov eDown press enter hero. mov eLeft press ent…" at bounding box center [731, 124] width 246 height 117
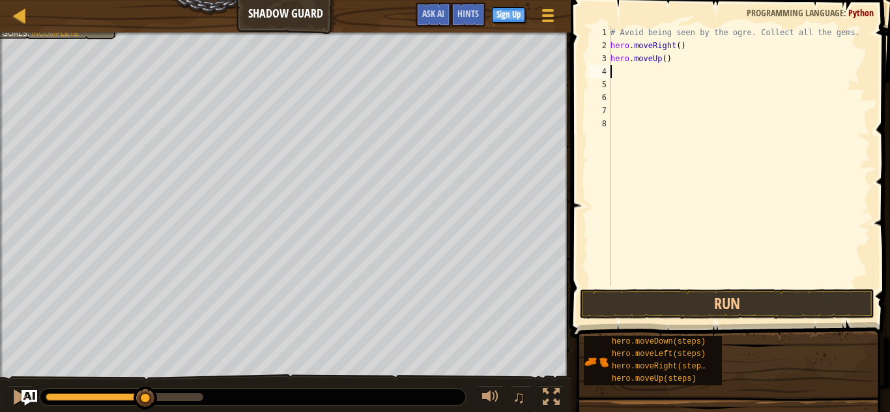
scroll to position [6, 0]
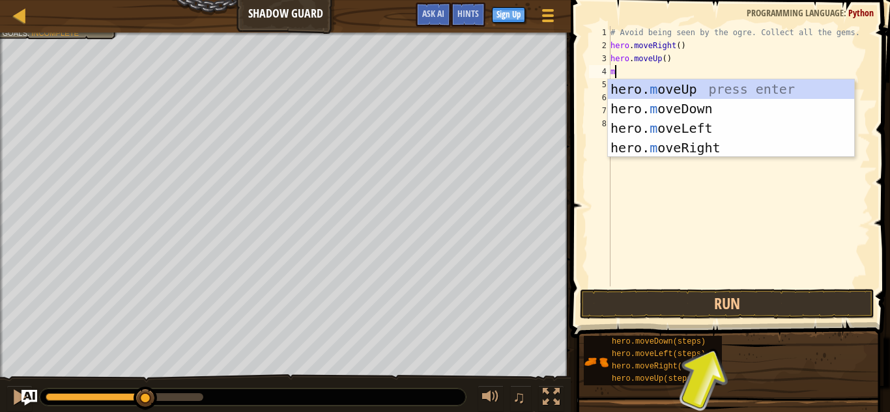
type textarea "mo"
click at [707, 145] on div "hero. mo veUp press enter hero. mo veDown press enter hero. mo veLeft press ent…" at bounding box center [731, 137] width 246 height 117
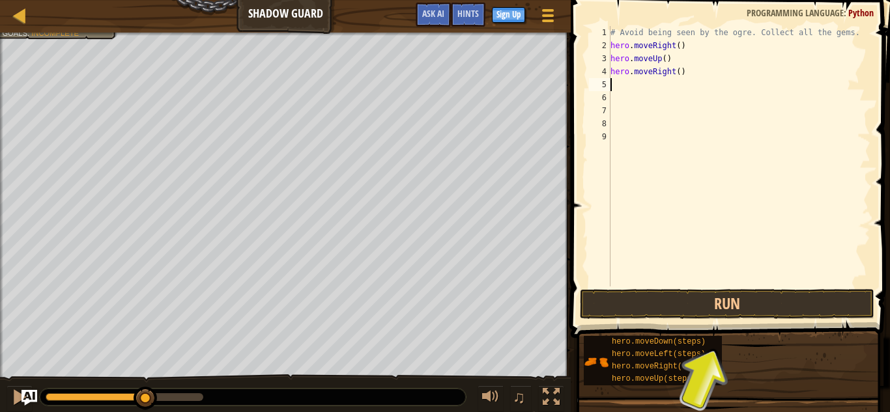
type textarea "mo"
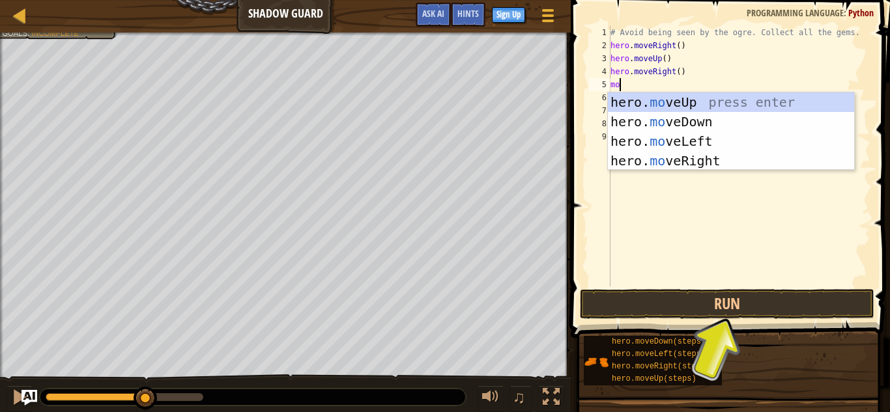
scroll to position [6, 1]
click at [715, 122] on div "hero. mo veUp press enter hero. mo veDown press enter hero. mo veLeft press ent…" at bounding box center [731, 151] width 246 height 117
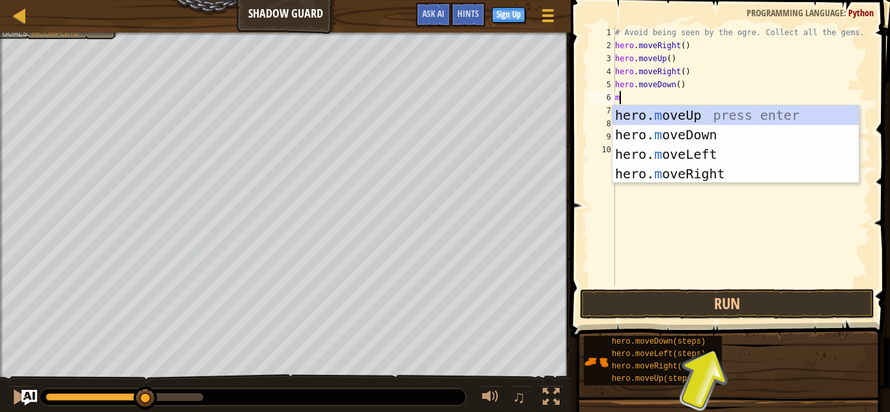
type textarea "mo"
click at [634, 171] on div "hero. mo veUp press enter hero. mo veDown press enter hero. mo veLeft press ent…" at bounding box center [735, 164] width 246 height 117
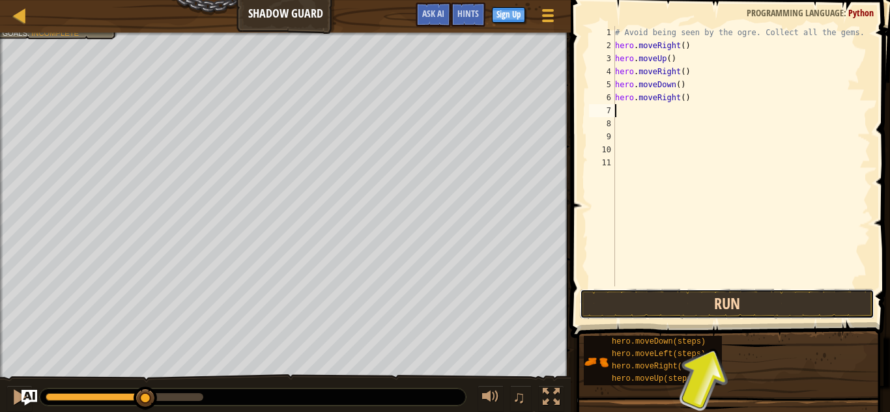
click at [651, 296] on button "Run" at bounding box center [727, 304] width 294 height 30
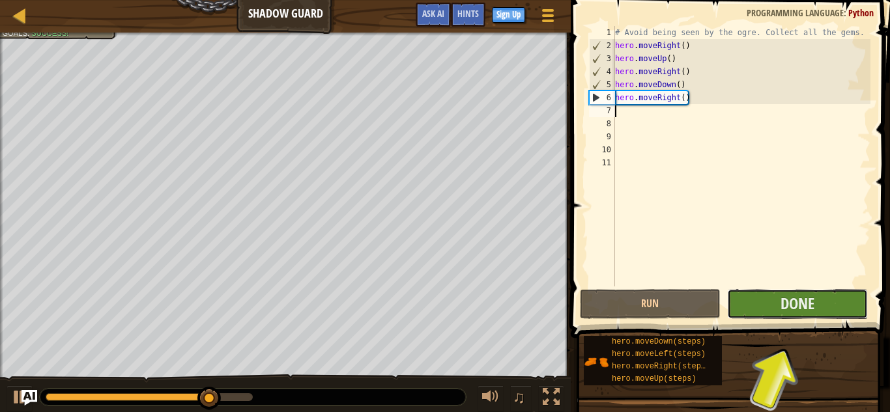
click at [773, 309] on button "Done" at bounding box center [797, 304] width 141 height 30
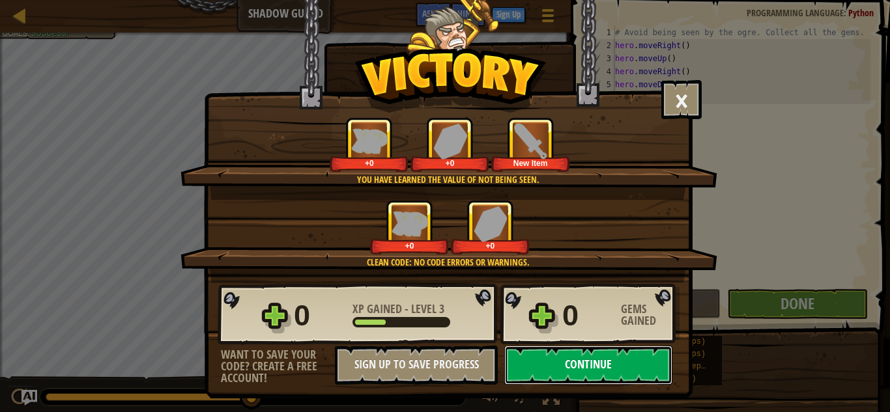
click at [626, 358] on button "Continue" at bounding box center [588, 365] width 168 height 39
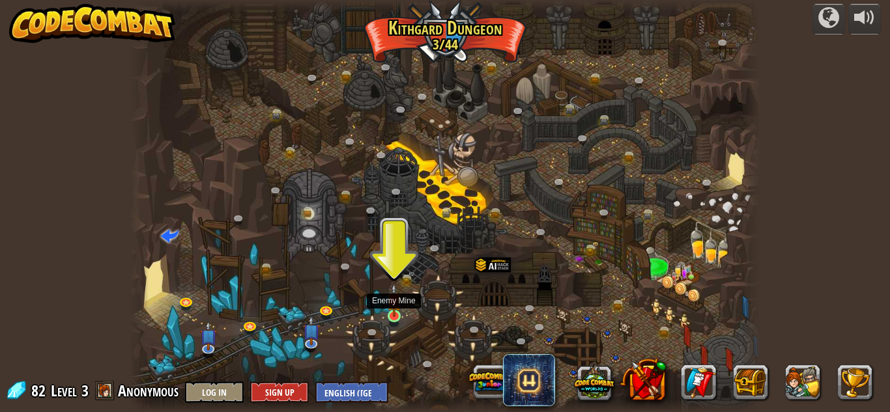
click at [388, 313] on img at bounding box center [394, 300] width 15 height 34
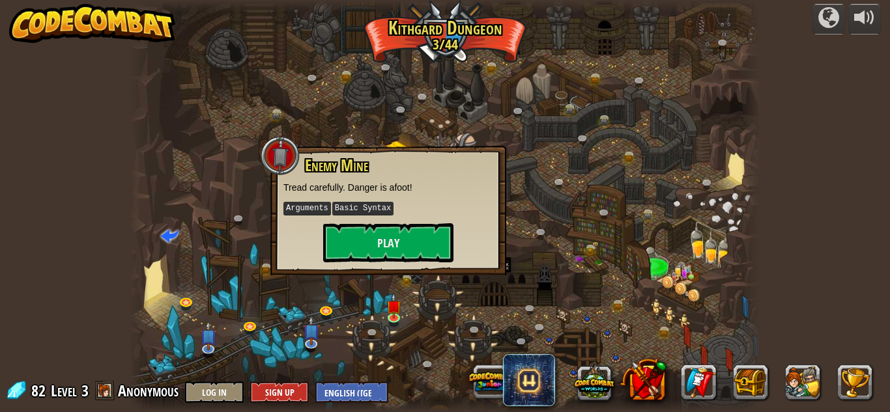
click at [383, 266] on div "Enemy Mine Tread carefully. Danger is afoot! Arguments Basic Syntax Play" at bounding box center [388, 211] width 236 height 130
click at [375, 248] on button "Play" at bounding box center [388, 242] width 130 height 39
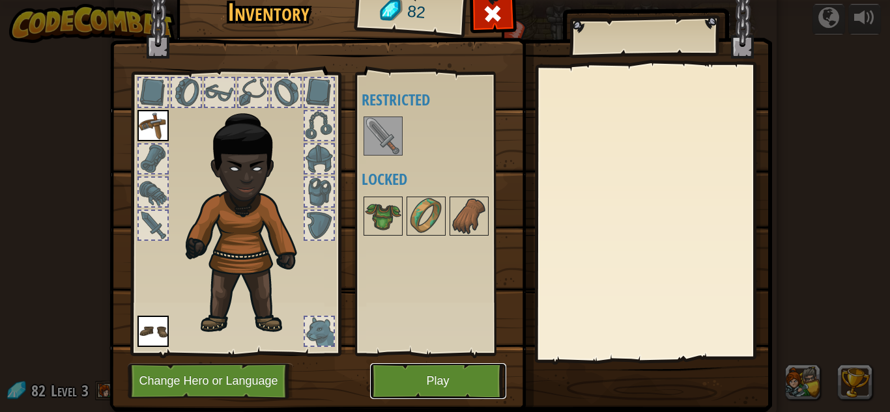
click at [400, 375] on button "Play" at bounding box center [438, 382] width 136 height 36
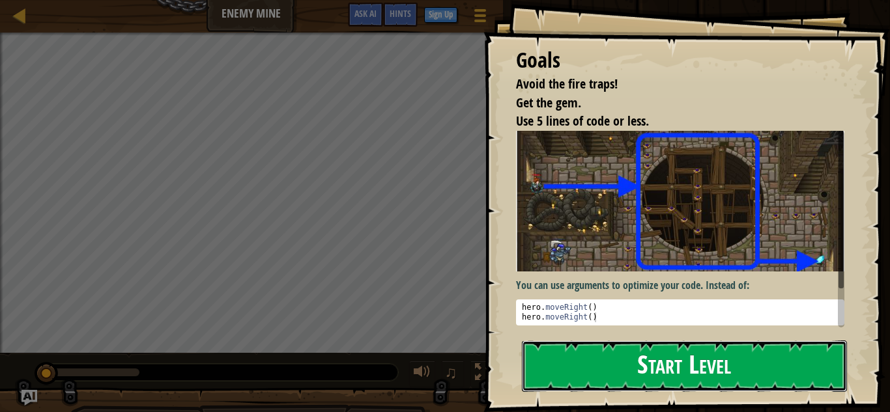
click at [593, 365] on button "Start Level" at bounding box center [684, 366] width 325 height 51
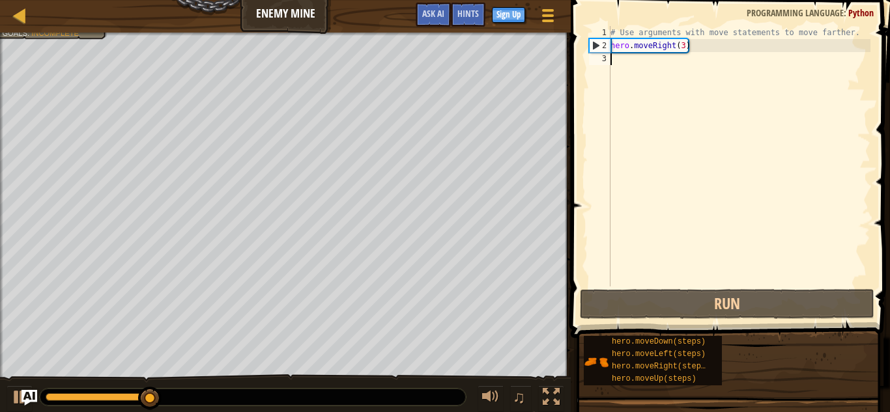
type textarea "mo"
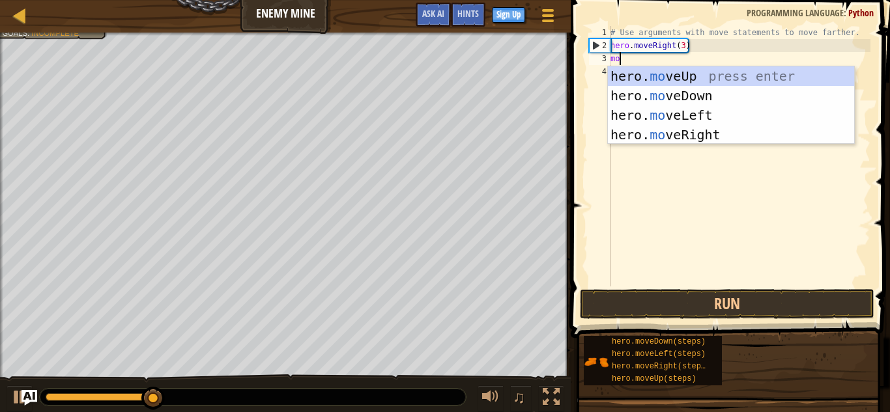
scroll to position [6, 1]
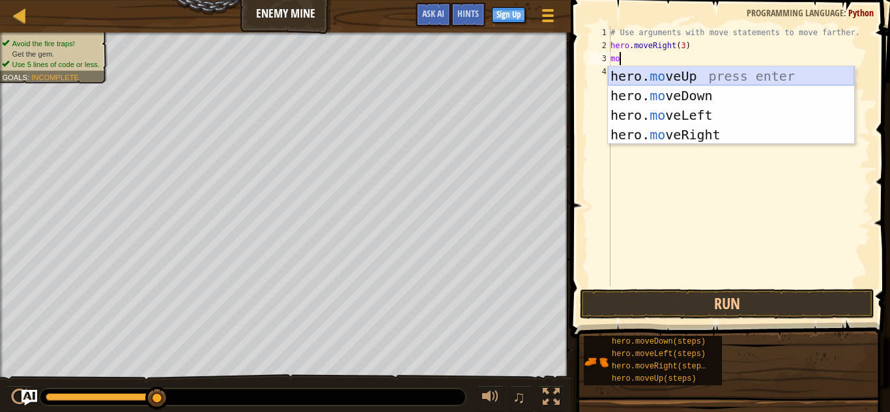
click at [685, 84] on div "hero. mo veUp press enter hero. mo veDown press enter hero. mo veLeft press ent…" at bounding box center [731, 124] width 246 height 117
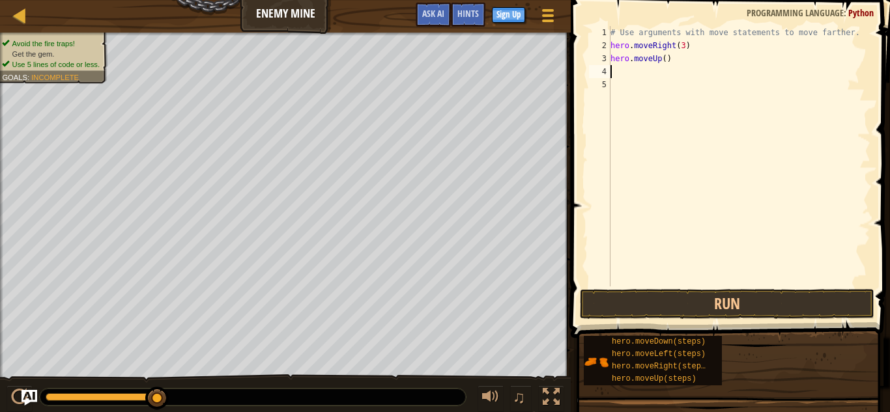
scroll to position [6, 0]
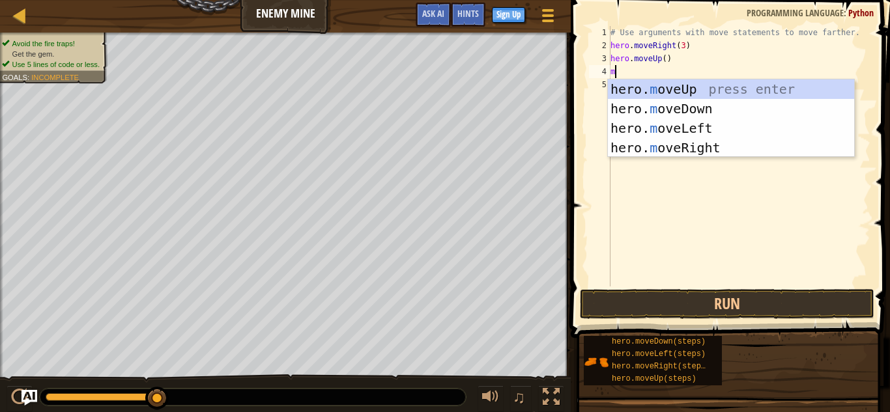
type textarea "mo"
click at [706, 154] on div "hero. mo veUp press enter hero. mo veDown press enter hero. mo veLeft press ent…" at bounding box center [731, 137] width 246 height 117
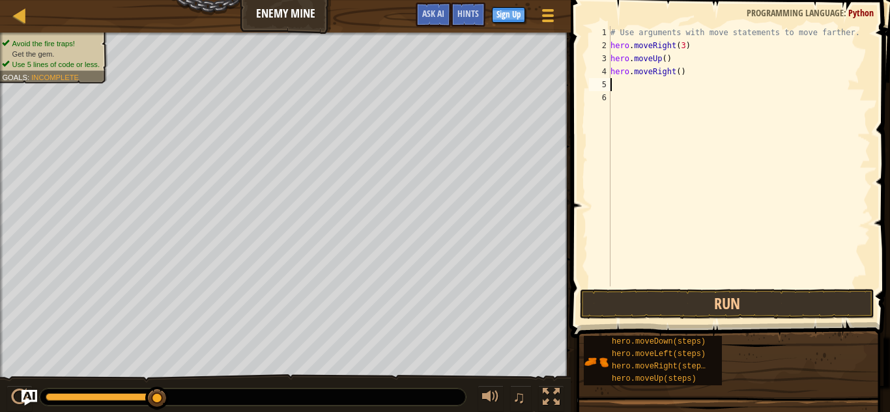
scroll to position [6, 0]
type textarea "mo"
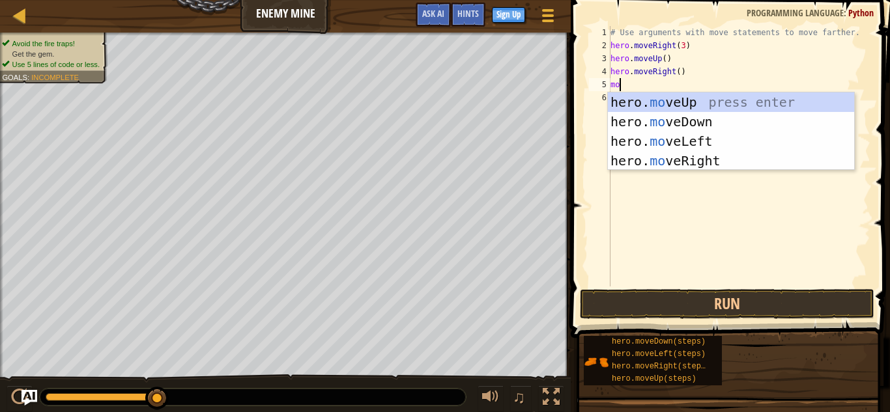
scroll to position [6, 1]
click at [635, 126] on div "hero. mo veUp press enter hero. mo veDown press enter hero. mo veLeft press ent…" at bounding box center [731, 151] width 246 height 117
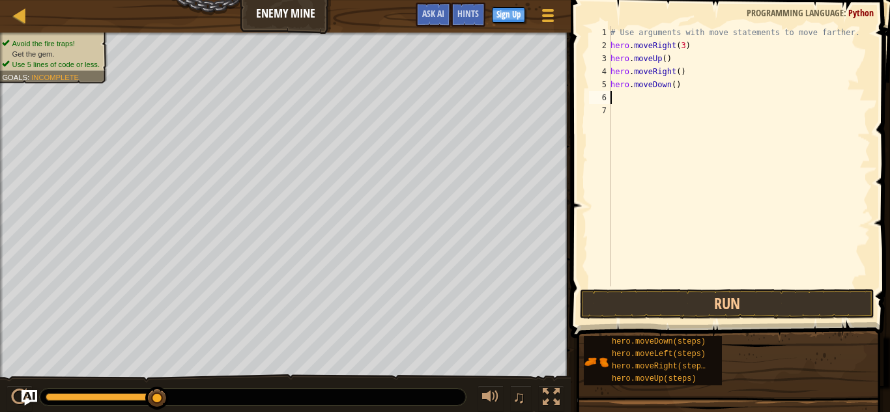
scroll to position [6, 0]
click at [674, 85] on div "# Use arguments with move statements to move farther. hero . moveRight ( 3 ) he…" at bounding box center [739, 169] width 263 height 287
type textarea "hero.moveDown(3)"
click at [630, 102] on div "# Use arguments with move statements to move farther. hero . moveRight ( 3 ) he…" at bounding box center [739, 169] width 263 height 287
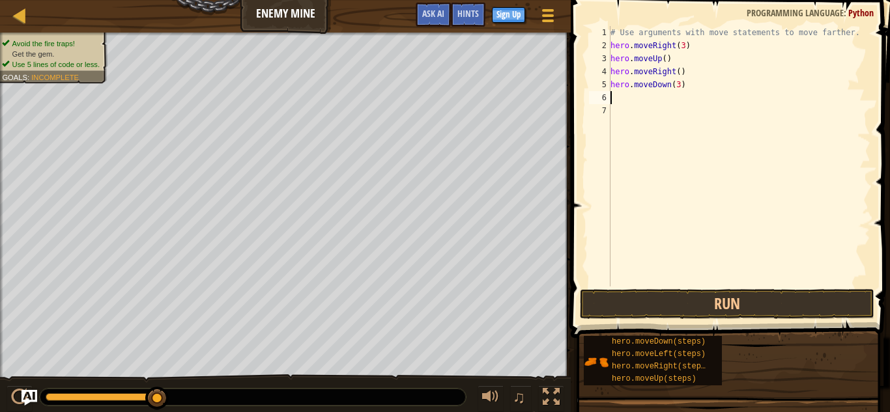
scroll to position [6, 0]
click at [613, 102] on div "# Use arguments with move statements to move farther. hero . moveRight ( 3 ) he…" at bounding box center [739, 169] width 263 height 287
click at [734, 300] on button "Run" at bounding box center [727, 304] width 294 height 30
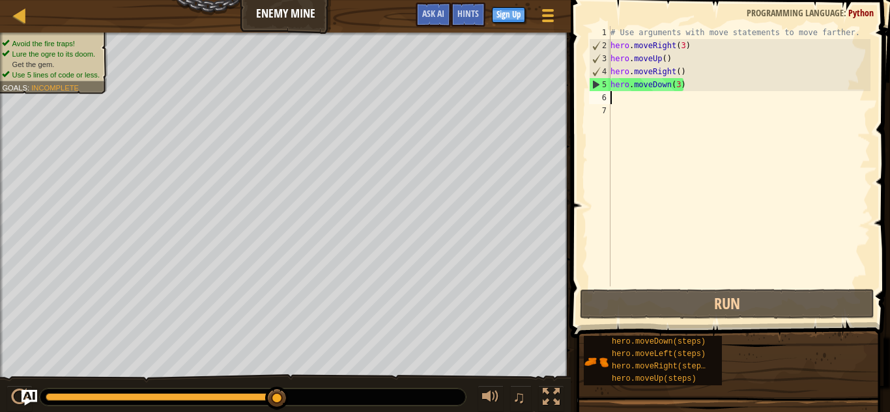
type textarea "mo"
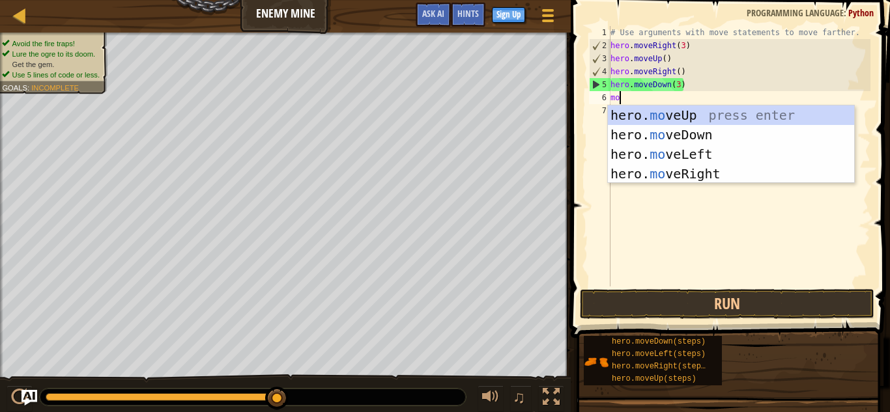
scroll to position [6, 1]
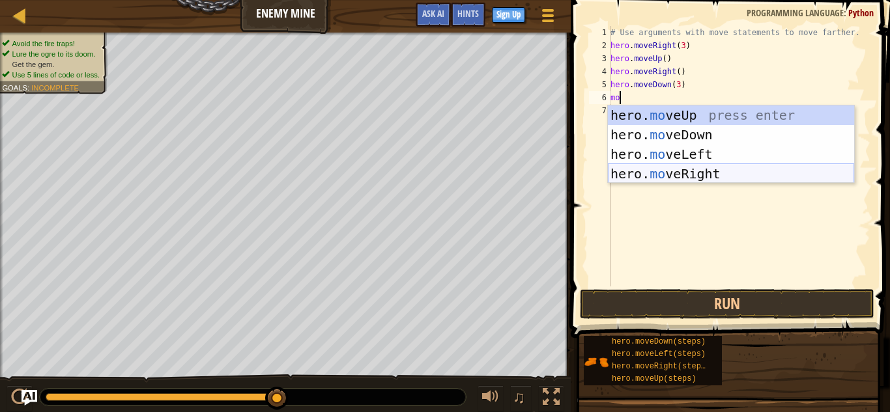
click at [670, 180] on div "hero. mo veUp press enter hero. mo veDown press enter hero. mo veLeft press ent…" at bounding box center [731, 164] width 246 height 117
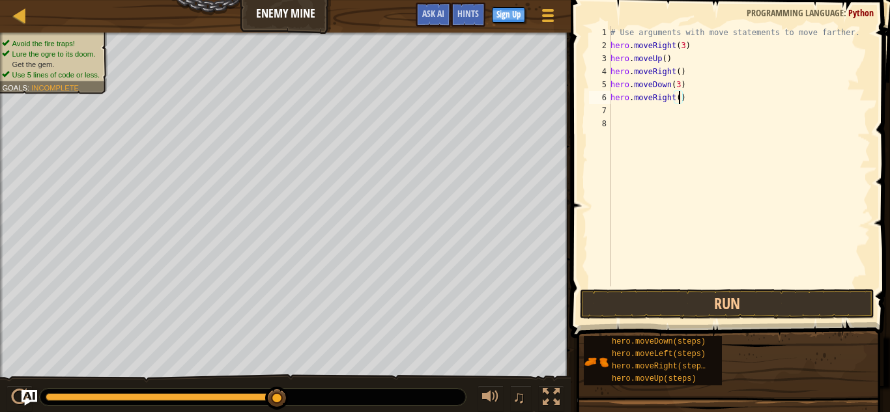
click at [678, 102] on div "# Use arguments with move statements to move farther. hero . moveRight ( 3 ) he…" at bounding box center [739, 169] width 263 height 287
type textarea "hero.moveRight(2)"
click at [657, 311] on button "Run" at bounding box center [727, 304] width 294 height 30
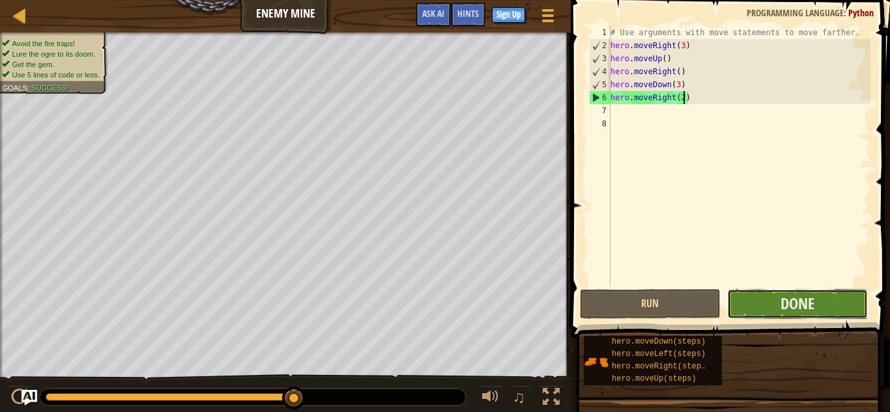
click at [765, 306] on button "Done" at bounding box center [797, 304] width 141 height 30
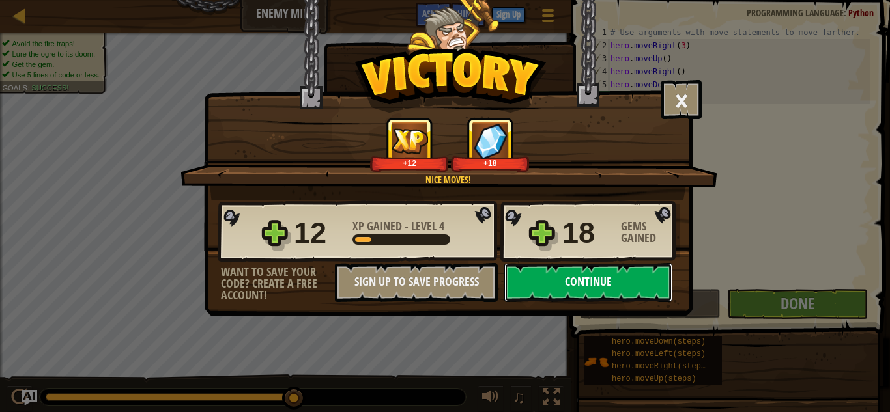
click at [559, 274] on button "Continue" at bounding box center [588, 282] width 168 height 39
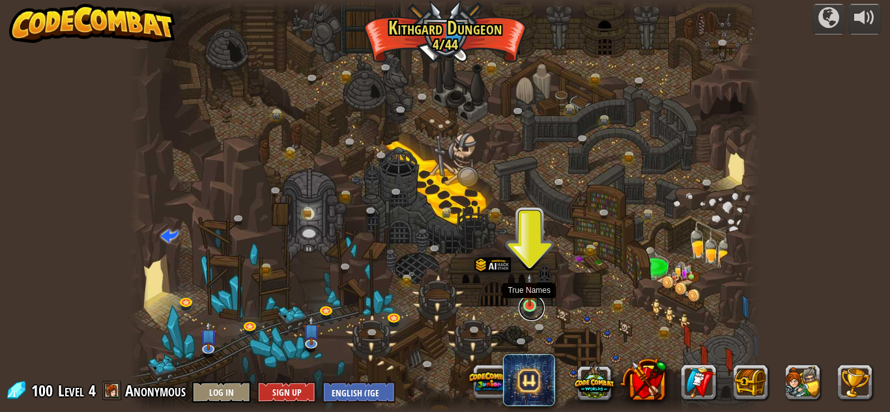
click at [530, 309] on link at bounding box center [532, 308] width 26 height 26
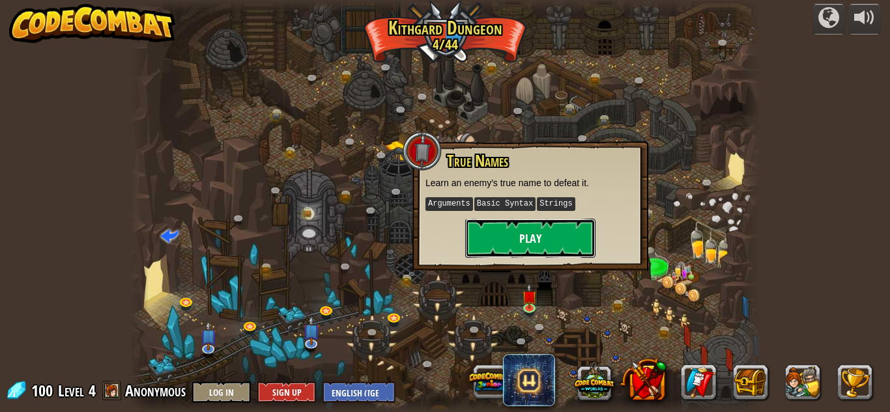
click at [577, 233] on button "Play" at bounding box center [530, 238] width 130 height 39
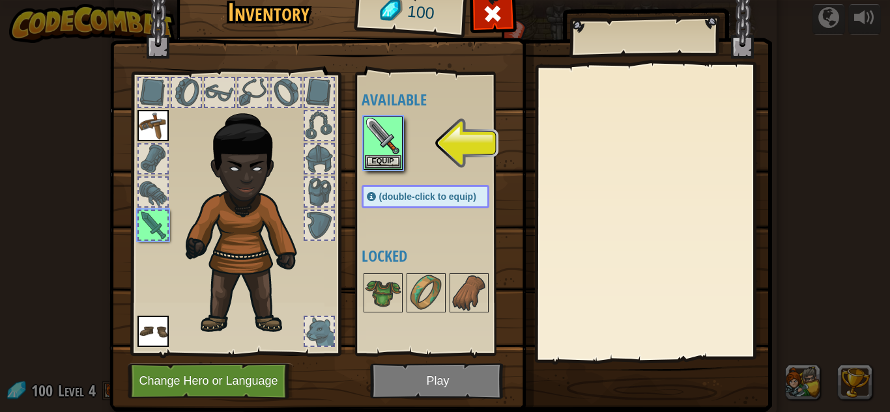
click at [393, 170] on div at bounding box center [439, 143] width 154 height 57
click at [389, 165] on button "Equip" at bounding box center [383, 161] width 36 height 14
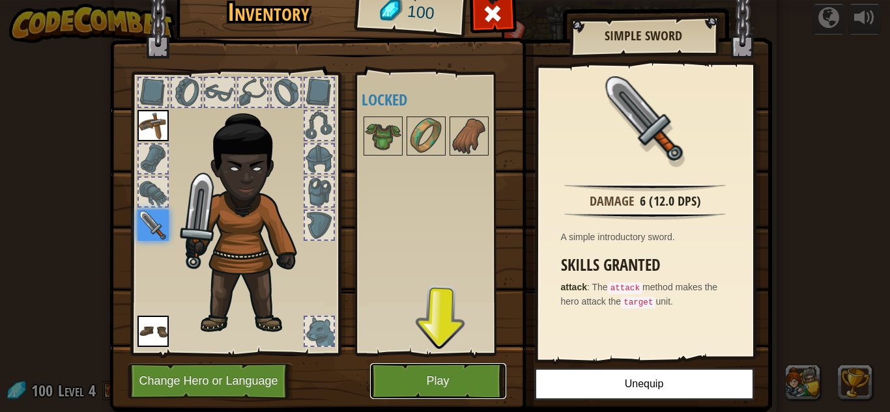
click at [431, 383] on button "Play" at bounding box center [438, 382] width 136 height 36
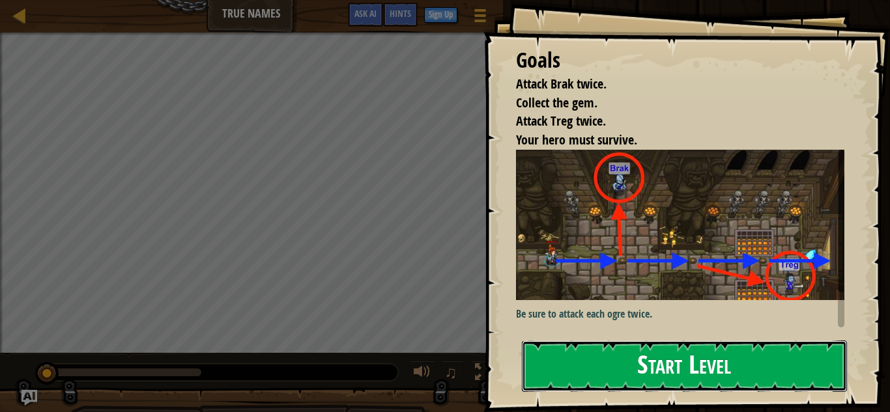
click at [610, 363] on button "Start Level" at bounding box center [684, 366] width 325 height 51
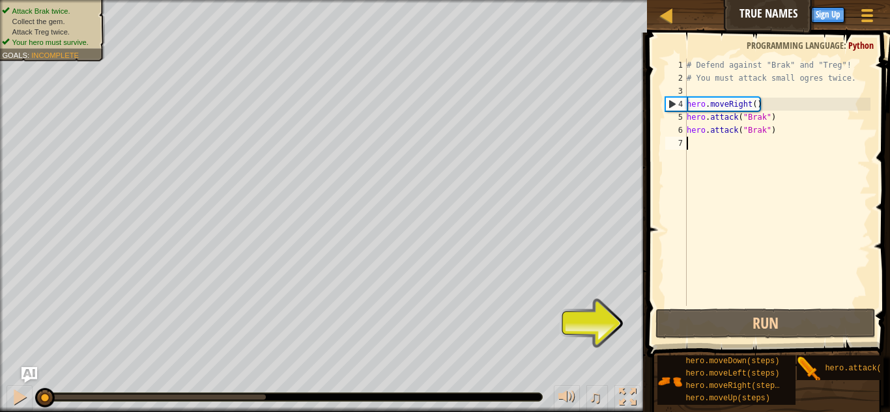
click at [776, 117] on div "# Defend against "Brak" and "Treg"! # You must attack small ogres twice. hero .…" at bounding box center [777, 196] width 186 height 274
type textarea "hero.attack("Brak")"
drag, startPoint x: 775, startPoint y: 118, endPoint x: 685, endPoint y: 118, distance: 89.2
click at [685, 118] on div "hero.attack("Brak") 1 2 3 4 5 6 7 # Defend against "Brak" and "Treg"! # You mus…" at bounding box center [767, 183] width 208 height 248
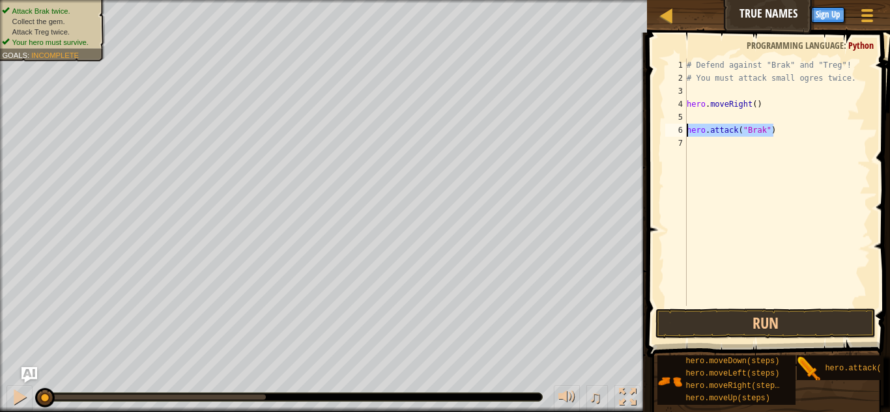
drag, startPoint x: 777, startPoint y: 127, endPoint x: 669, endPoint y: 130, distance: 107.5
click at [669, 130] on div "1 2 3 4 5 6 7 # Defend against "Brak" and "Treg"! # You must attack small ogres…" at bounding box center [767, 183] width 208 height 248
type textarea "hero.attack("Brak")"
type textarea "\"
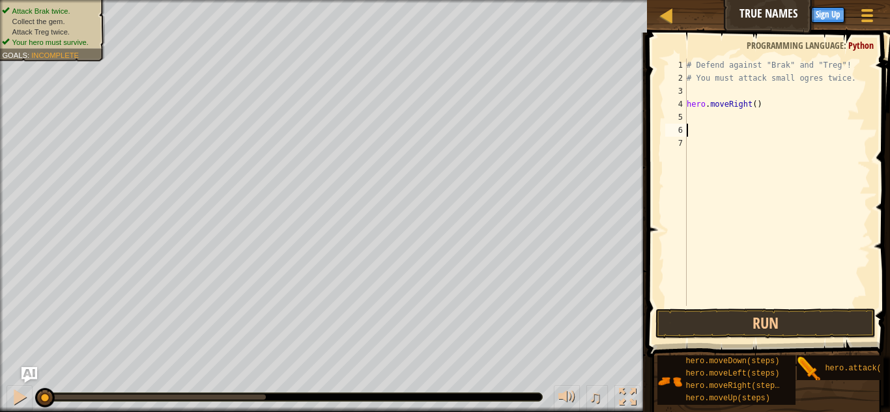
click at [734, 112] on div "# Defend against "Brak" and "Treg"! # You must attack small ogres twice. hero .…" at bounding box center [777, 196] width 186 height 274
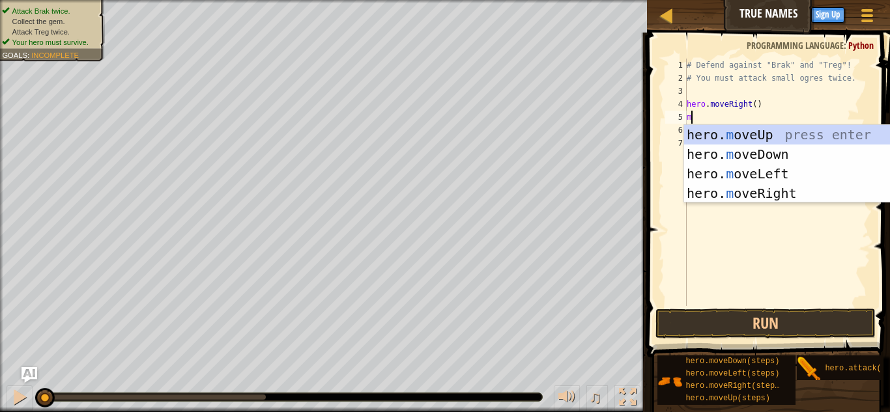
type textarea "m"
click at [714, 134] on div "hero. m oveUp press enter hero. m oveDown press enter hero. m oveLeft press ent…" at bounding box center [807, 183] width 246 height 117
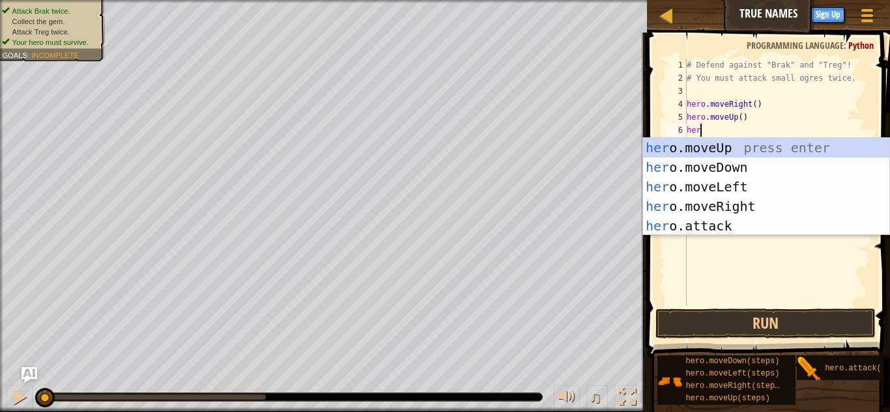
scroll to position [6, 1]
click at [730, 225] on div "her o.moveUp press enter her o.moveDown press enter her o.moveLeft press enter …" at bounding box center [766, 206] width 246 height 137
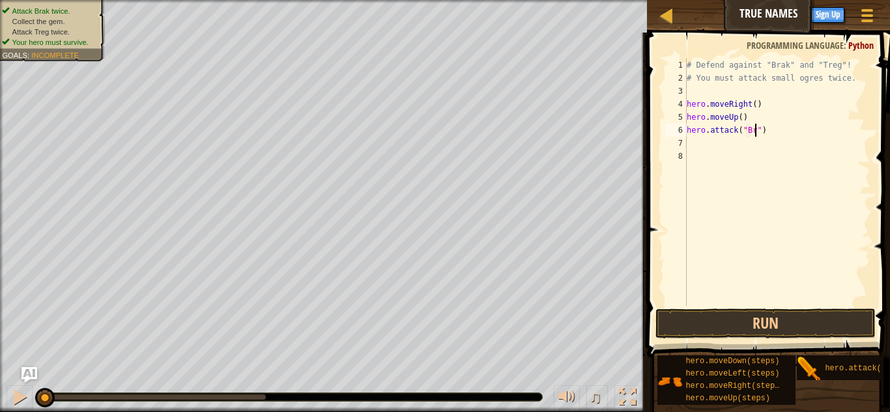
type textarea "hero.attack("Brak")"
click at [797, 128] on div "# Defend against "Brak" and "Treg"! # You must attack small ogres twice. hero .…" at bounding box center [777, 196] width 186 height 274
click at [768, 130] on div "# Defend against "Brak" and "Treg"! # You must attack small ogres twice. hero .…" at bounding box center [777, 196] width 186 height 274
click at [781, 132] on div "# Defend against "Brak" and "Treg"! # You must attack small ogres twice. hero .…" at bounding box center [777, 196] width 186 height 274
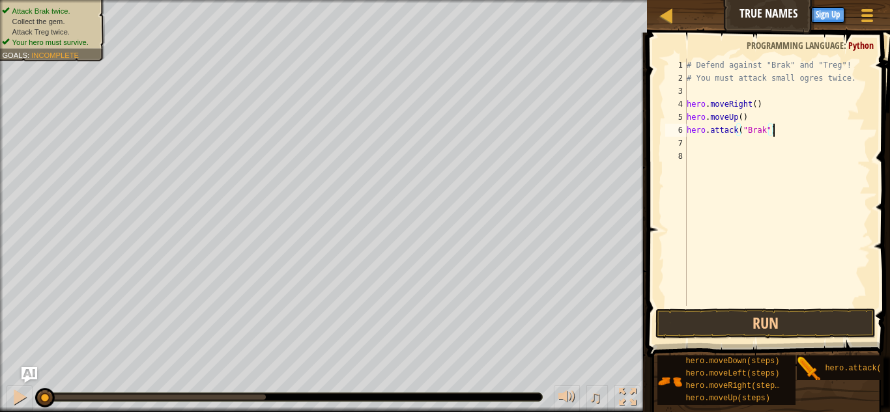
click at [777, 145] on div "# Defend against "Brak" and "Treg"! # You must attack small ogres twice. hero .…" at bounding box center [777, 196] width 186 height 274
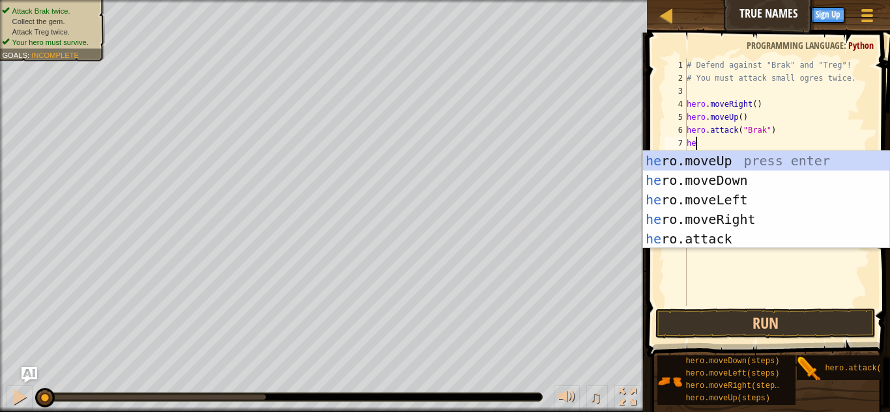
scroll to position [6, 1]
click at [743, 237] on div "her o.moveUp press enter her o.moveDown press enter her o.moveLeft press enter …" at bounding box center [766, 219] width 246 height 137
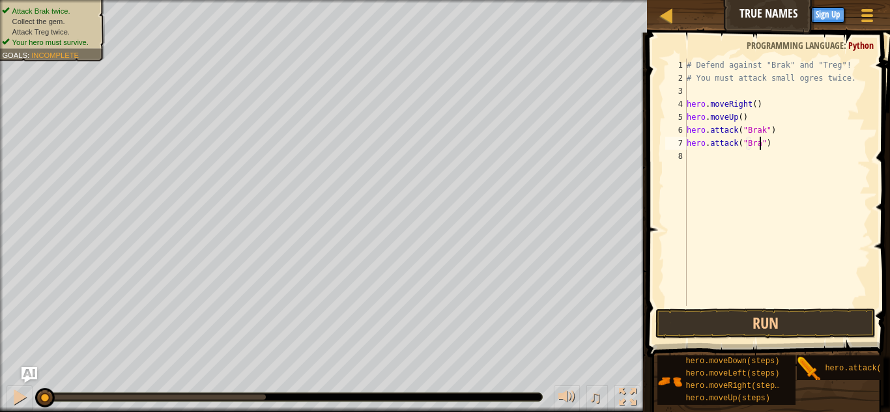
type textarea "hero.attack("Brak")"
click at [694, 161] on div "# Defend against "Brak" and "Treg"! # You must attack small ogres twice. hero .…" at bounding box center [777, 196] width 186 height 274
type textarea "mo"
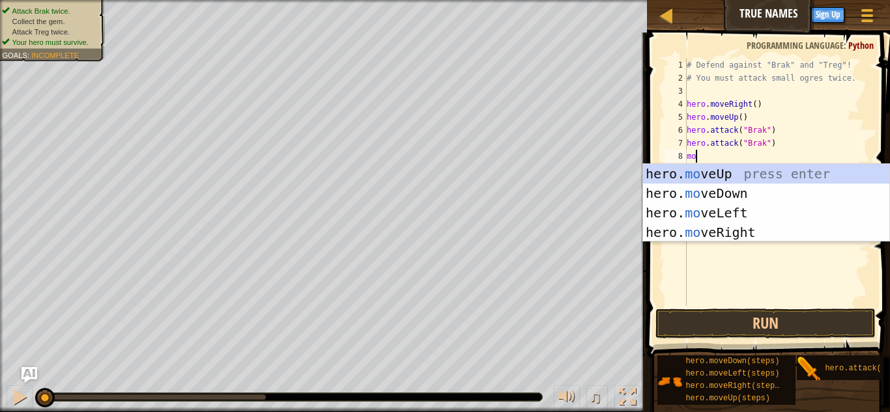
scroll to position [6, 1]
click at [719, 193] on div "hero. mo veUp press enter hero. mo veDown press enter hero. mo veLeft press ent…" at bounding box center [766, 222] width 246 height 117
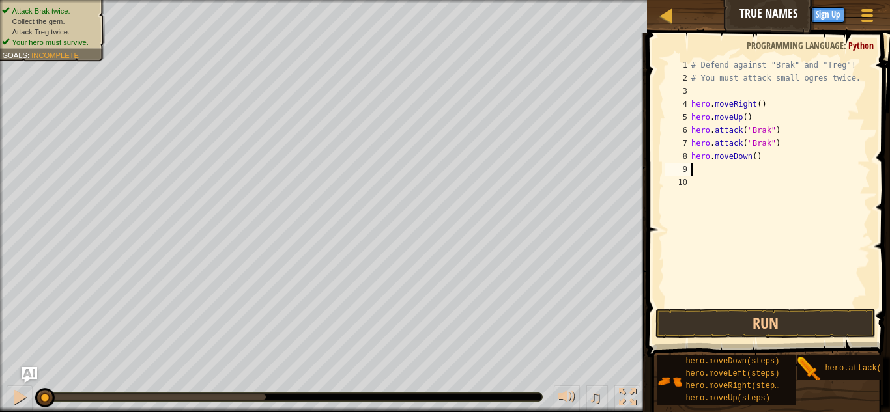
scroll to position [6, 0]
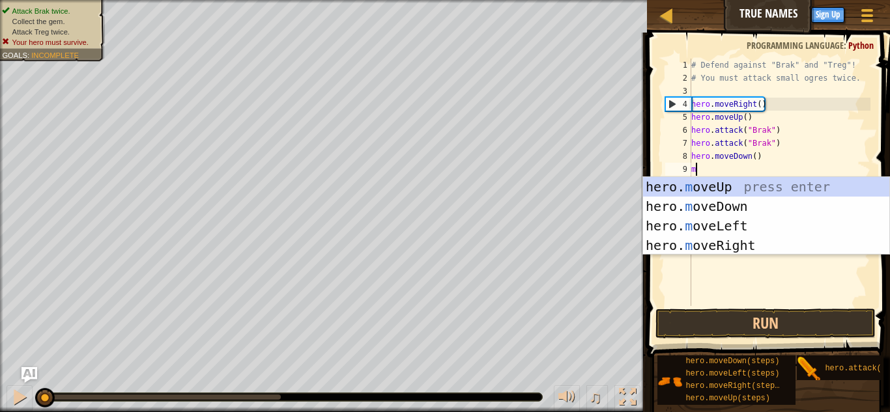
type textarea "mo"
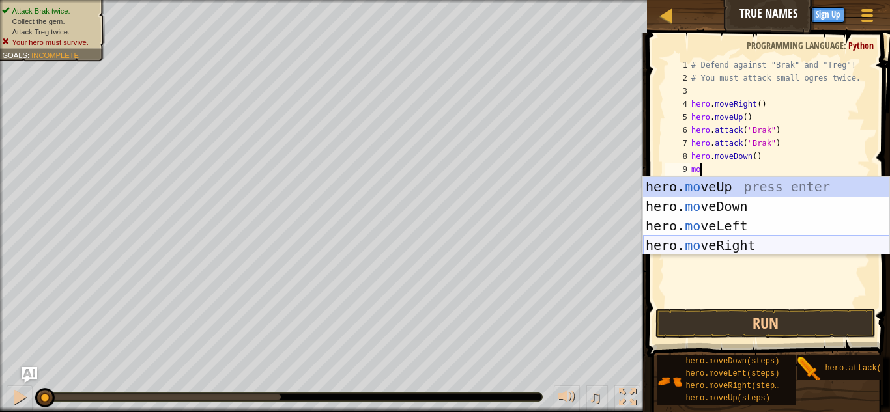
click at [740, 242] on div "hero. mo veUp press enter hero. mo veDown press enter hero. mo veLeft press ent…" at bounding box center [766, 235] width 246 height 117
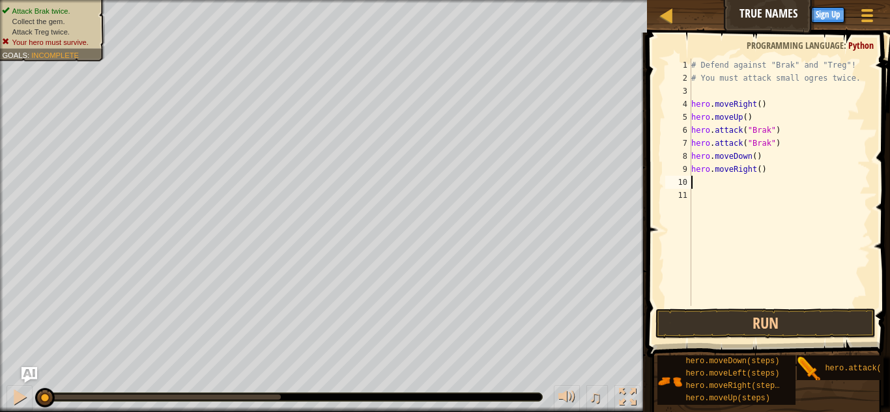
scroll to position [6, 0]
click at [760, 169] on div "# Defend against "Brak" and "Treg"! # You must attack small ogres twice. hero .…" at bounding box center [780, 196] width 182 height 274
type textarea "hero.moveRight(2)"
click at [695, 184] on div "# Defend against "Brak" and "Treg"! # You must attack small ogres twice. hero .…" at bounding box center [780, 196] width 182 height 274
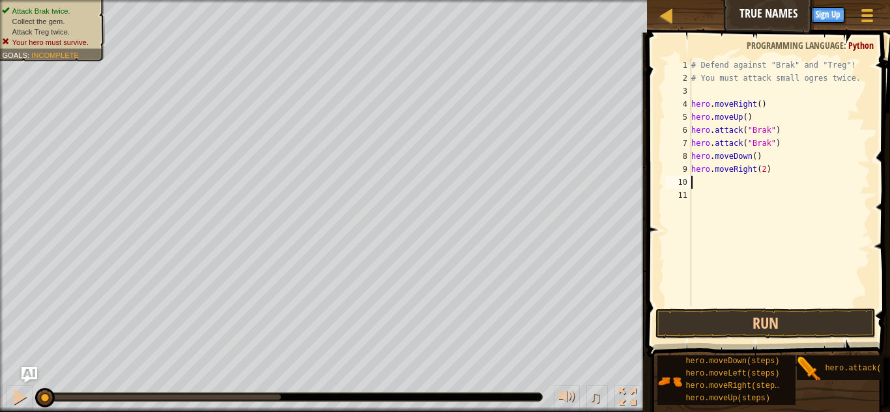
scroll to position [6, 0]
click at [688, 321] on button "Run" at bounding box center [765, 324] width 220 height 30
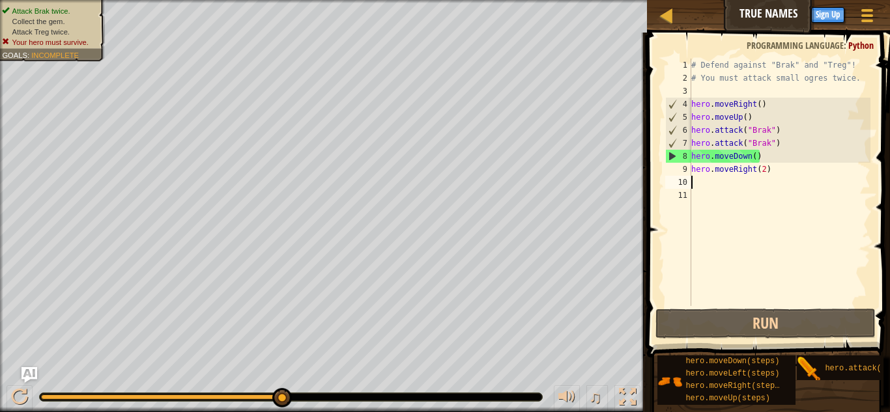
click at [779, 150] on div "# Defend against "Brak" and "Treg"! # You must attack small ogres twice. hero .…" at bounding box center [780, 196] width 182 height 274
click at [778, 147] on div "# Defend against "Brak" and "Treg"! # You must attack small ogres twice. hero .…" at bounding box center [780, 196] width 182 height 274
click at [763, 157] on div "# Defend against "Brak" and "Treg"! # You must attack small ogres twice. hero .…" at bounding box center [780, 196] width 182 height 274
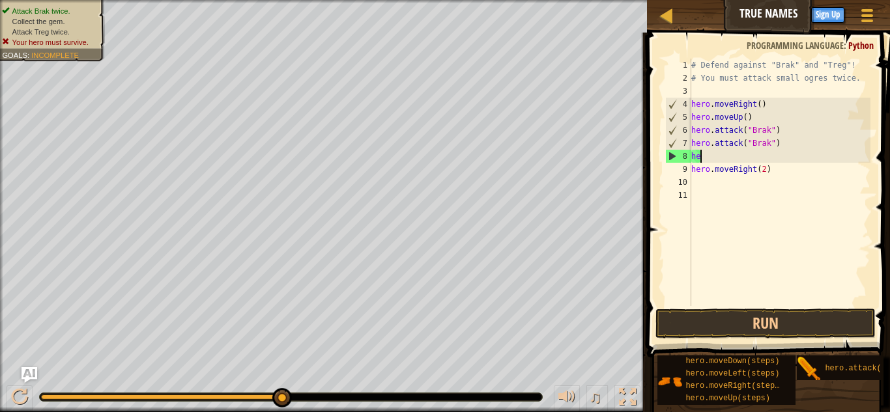
type textarea "h"
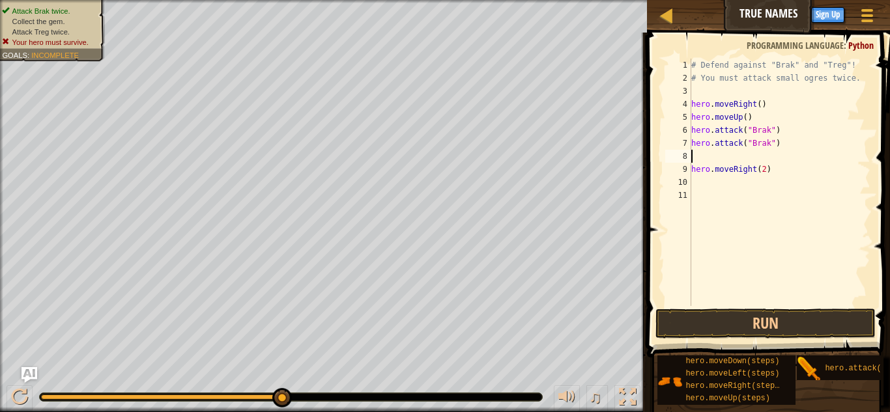
click at [765, 121] on div "# Defend against "Brak" and "Treg"! # You must attack small ogres twice. hero .…" at bounding box center [780, 196] width 182 height 274
type textarea "h"
type textarea "hero.moveRight()"
click at [784, 142] on div "# Defend against "Brak" and "Treg"! # You must attack small ogres twice. hero .…" at bounding box center [780, 196] width 182 height 274
click at [784, 145] on div "# Defend against "Brak" and "Treg"! # You must attack small ogres twice. hero .…" at bounding box center [777, 196] width 186 height 274
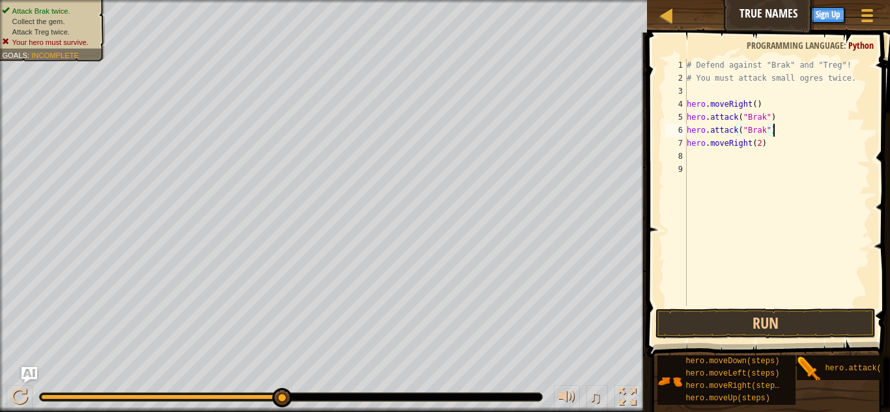
type textarea "hero.moveRight(2)"
click at [730, 87] on div "# Defend against "Brak" and "Treg"! # You must attack small ogres twice. hero .…" at bounding box center [777, 196] width 186 height 274
click at [27, 395] on div at bounding box center [19, 397] width 17 height 17
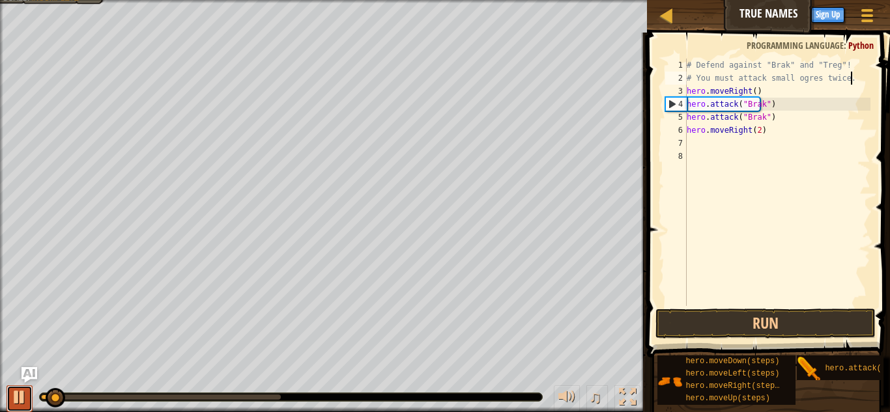
click at [27, 395] on div at bounding box center [19, 397] width 17 height 17
click at [772, 129] on div "# Defend against "Brak" and "Treg"! # You must attack small ogres twice. hero .…" at bounding box center [777, 196] width 186 height 274
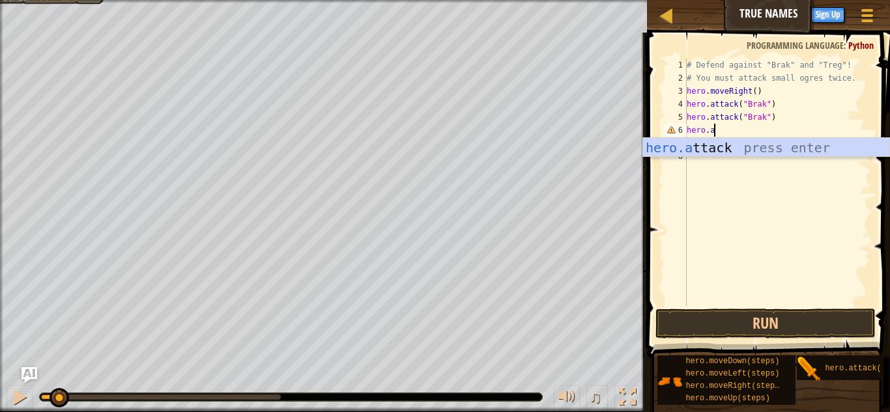
scroll to position [6, 3]
click at [785, 153] on div "hero.a ttack press enter" at bounding box center [766, 167] width 246 height 59
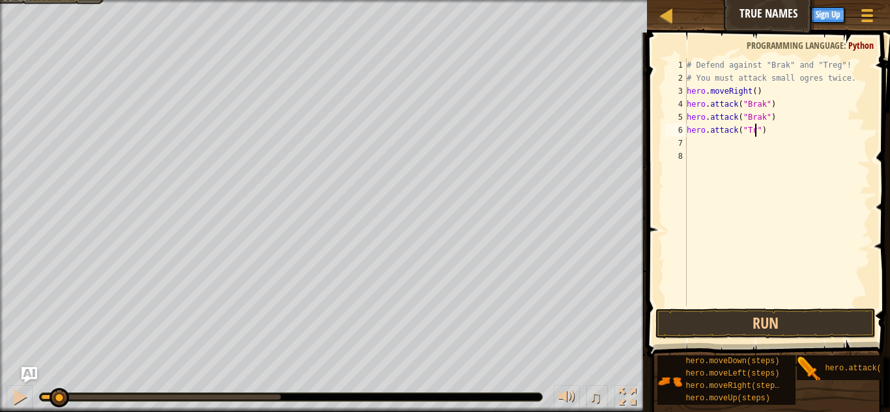
type textarea "hero.attack("Treg")"
click at [740, 149] on div "# Defend against "Brak" and "Treg"! # You must attack small ogres twice. hero .…" at bounding box center [777, 196] width 186 height 274
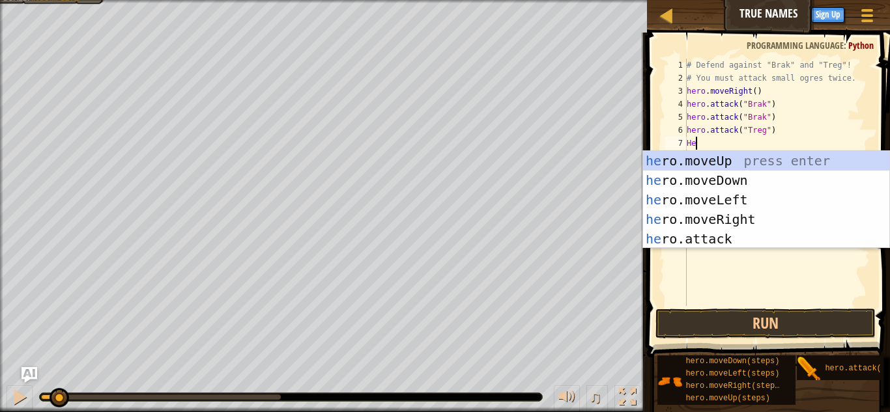
scroll to position [6, 1]
click at [743, 236] on div "her o.moveUp press enter her o.moveDown press enter her o.moveLeft press enter …" at bounding box center [766, 219] width 246 height 137
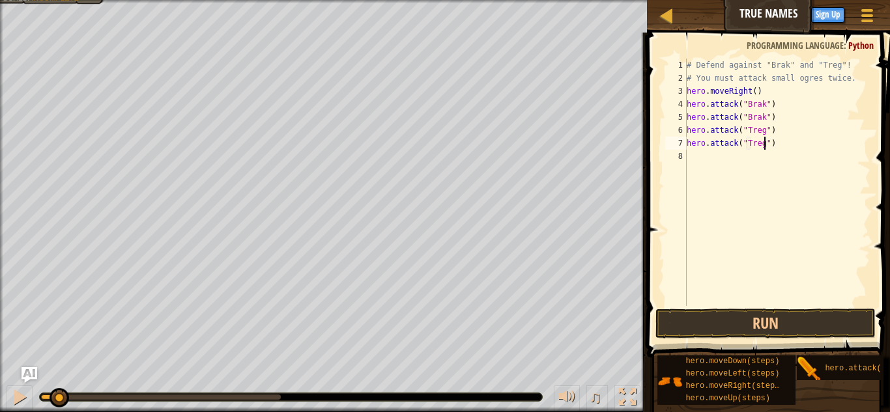
scroll to position [6, 12]
type textarea "hero.attack("Treg")"
click at [726, 317] on button "Run" at bounding box center [765, 324] width 220 height 30
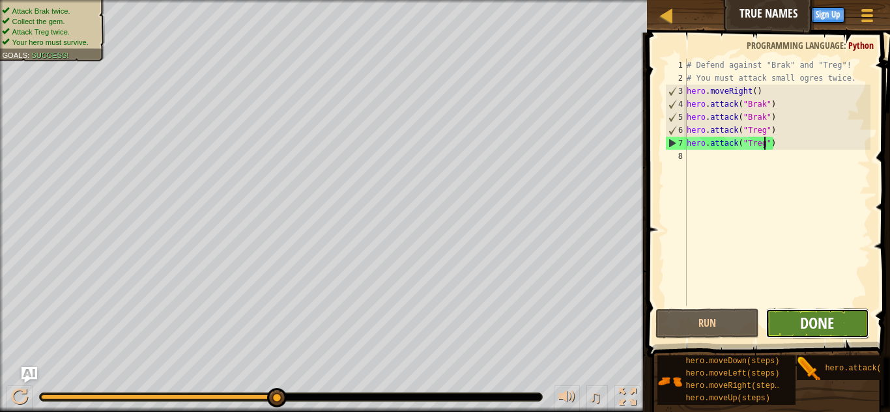
click at [817, 321] on span "Done" at bounding box center [817, 323] width 34 height 21
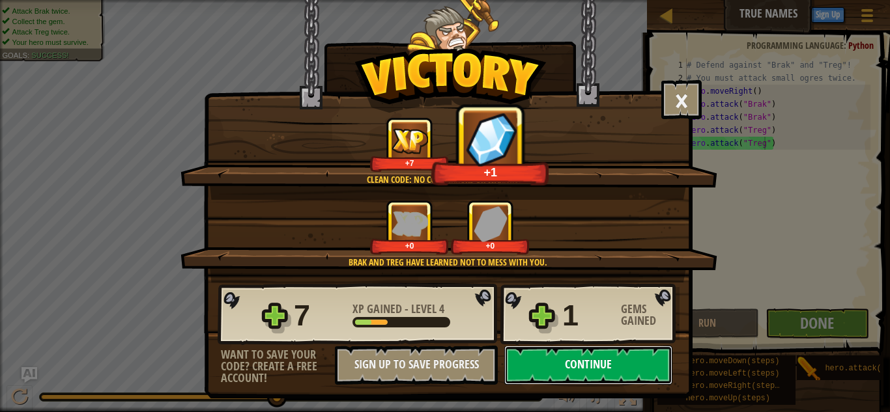
click at [556, 369] on button "Continue" at bounding box center [588, 365] width 168 height 39
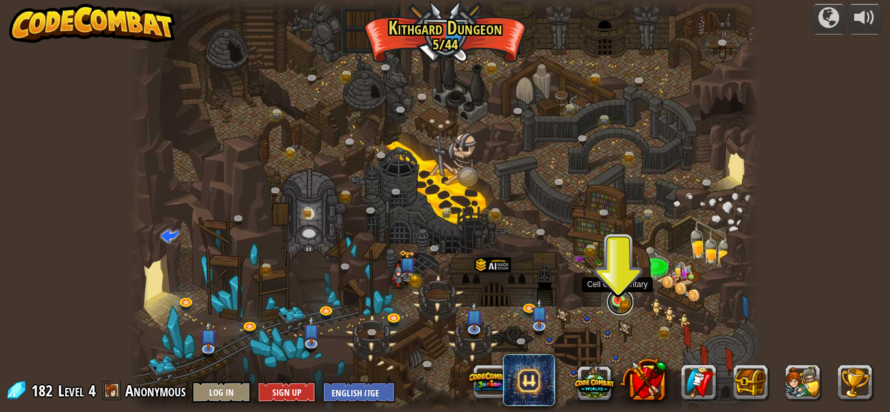
click at [617, 304] on link at bounding box center [620, 302] width 26 height 26
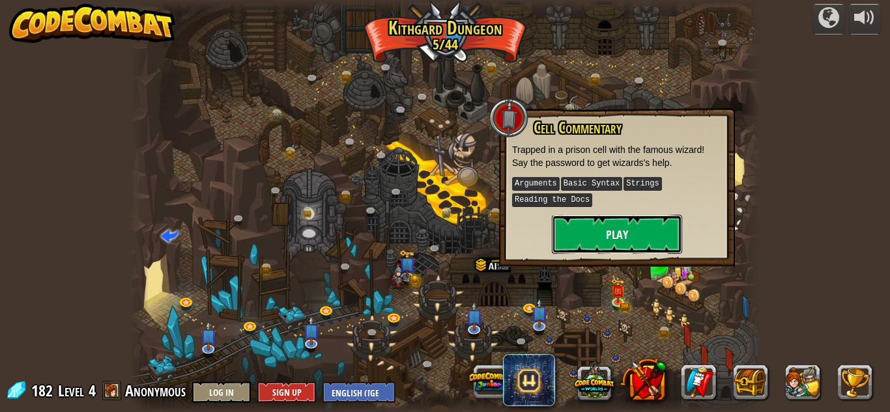
click at [580, 246] on button "Play" at bounding box center [617, 234] width 130 height 39
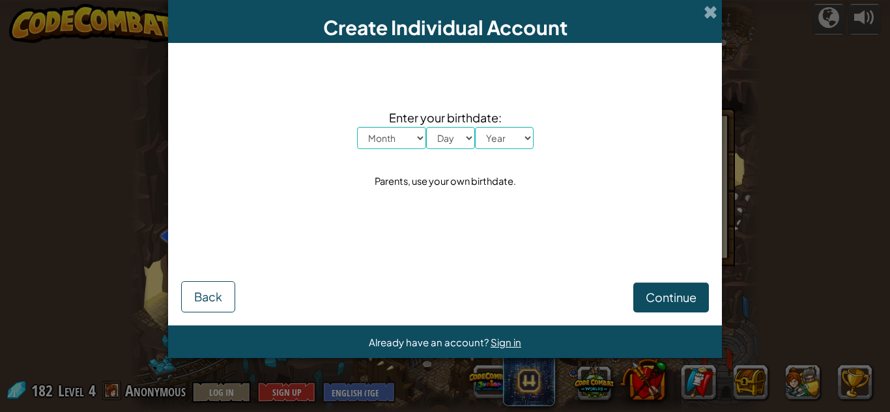
click at [709, 22] on div "Create Individual Account" at bounding box center [445, 21] width 554 height 43
click at [709, 14] on span at bounding box center [711, 12] width 14 height 14
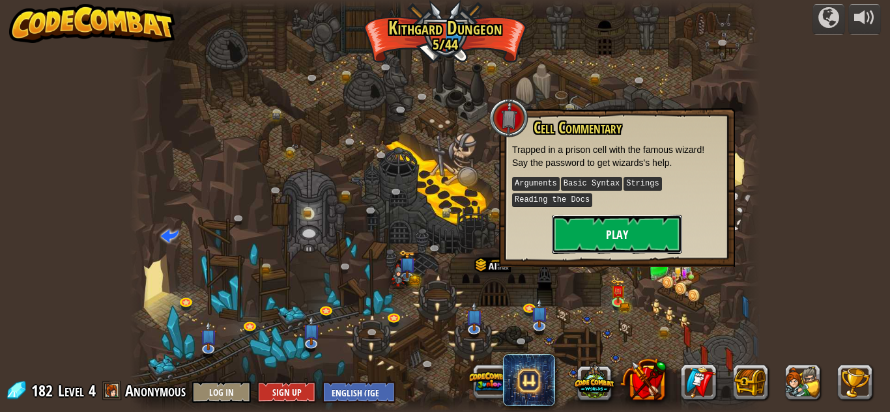
click at [627, 229] on button "Play" at bounding box center [617, 234] width 130 height 39
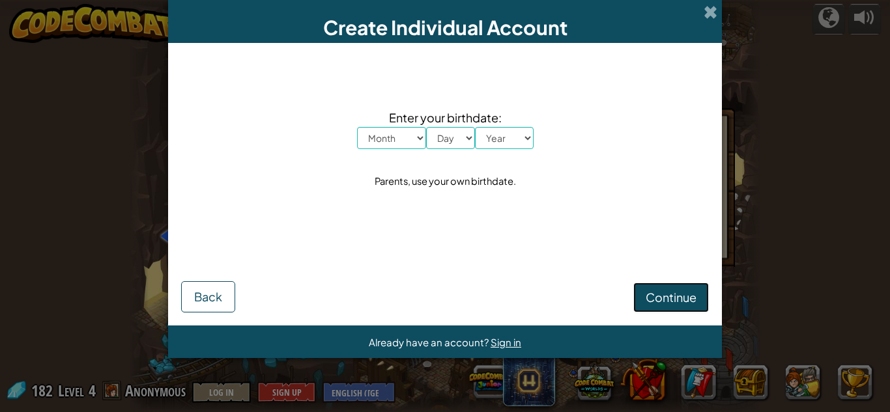
click at [659, 298] on span "Continue" at bounding box center [671, 297] width 51 height 15
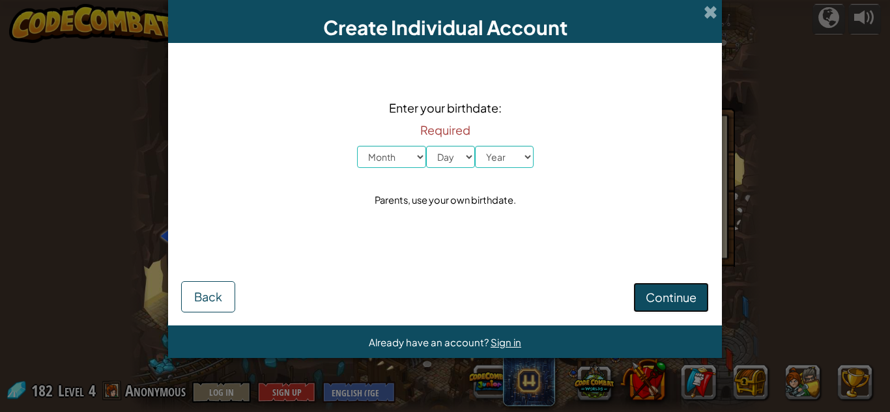
click at [659, 298] on span "Continue" at bounding box center [671, 297] width 51 height 15
click at [692, 18] on div "Create Individual Account" at bounding box center [445, 21] width 554 height 43
click at [698, 17] on div "Create Individual Account" at bounding box center [445, 21] width 554 height 43
click at [700, 17] on div "Create Individual Account" at bounding box center [445, 21] width 554 height 43
click at [711, 14] on span at bounding box center [711, 12] width 14 height 14
